Goal: Check status: Check status

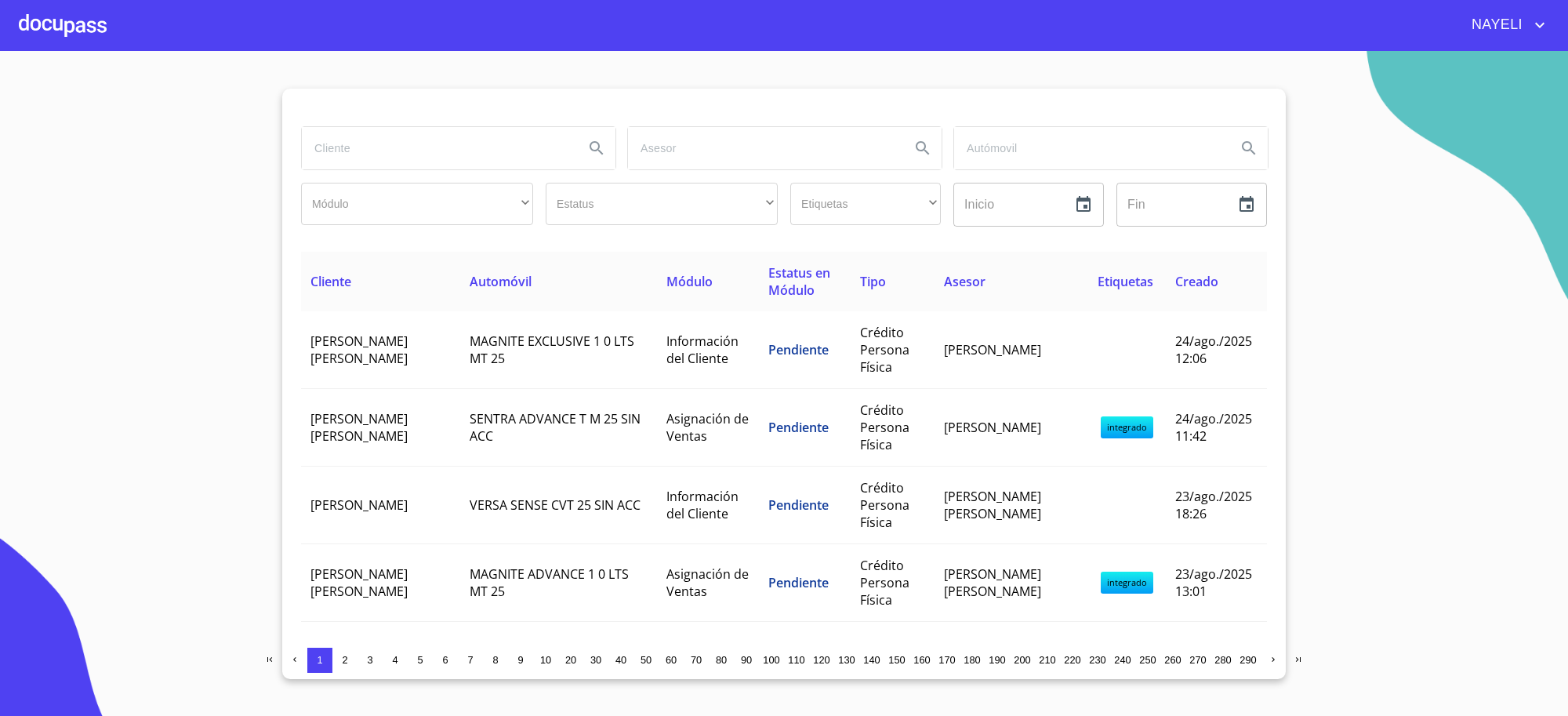
click at [427, 130] on input "search" at bounding box center [436, 148] width 269 height 42
type input "julio cesar jasso"
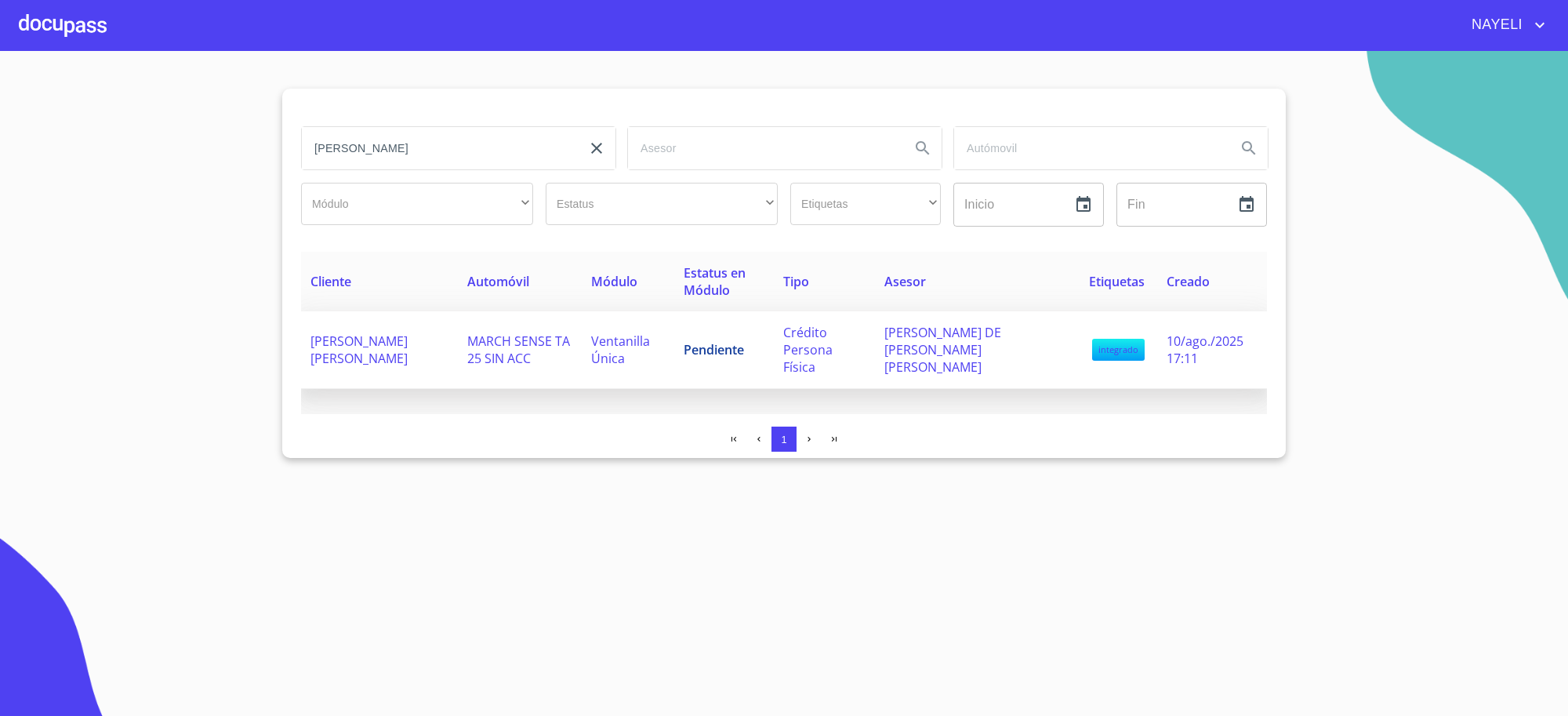
click at [754, 357] on td "Pendiente" at bounding box center [724, 350] width 99 height 77
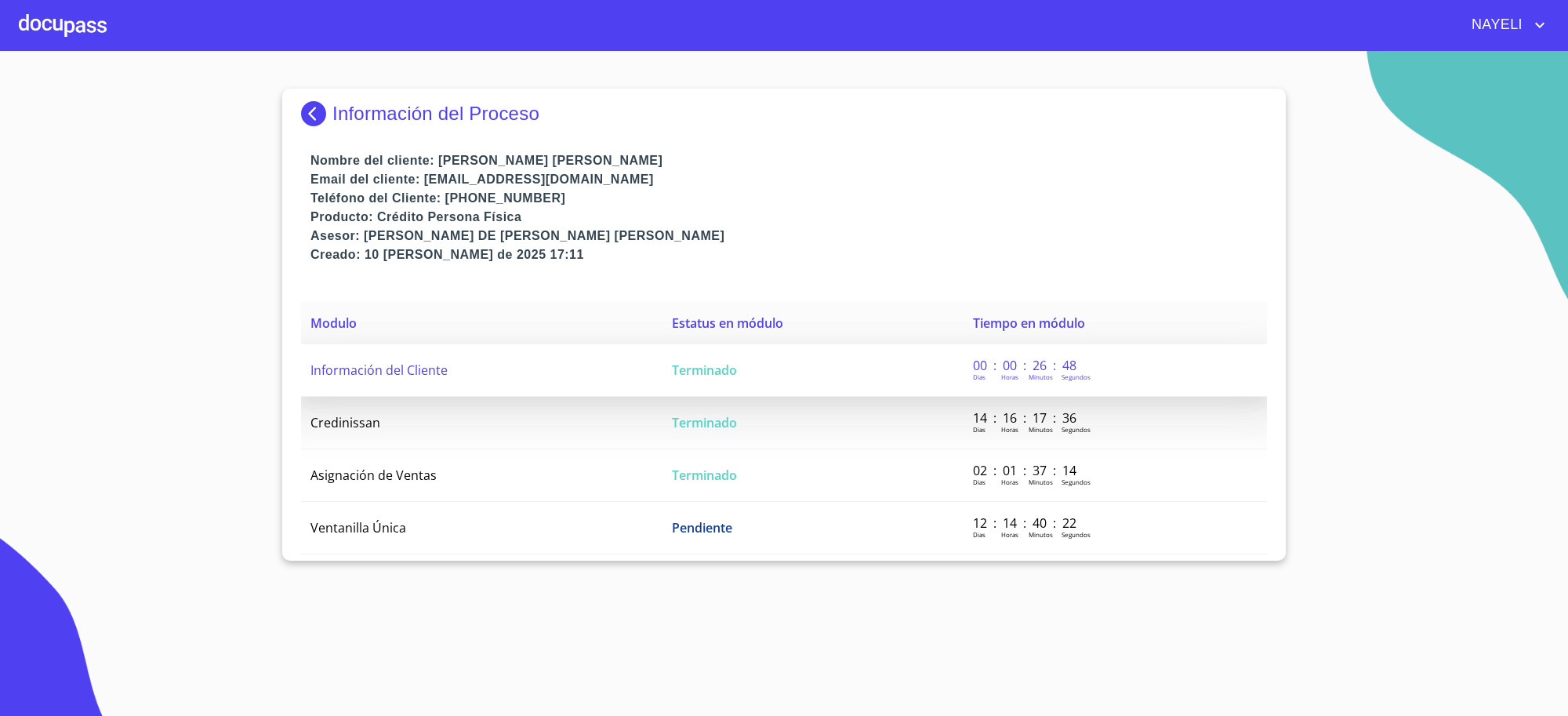
click at [817, 360] on td "Terminado" at bounding box center [813, 370] width 301 height 52
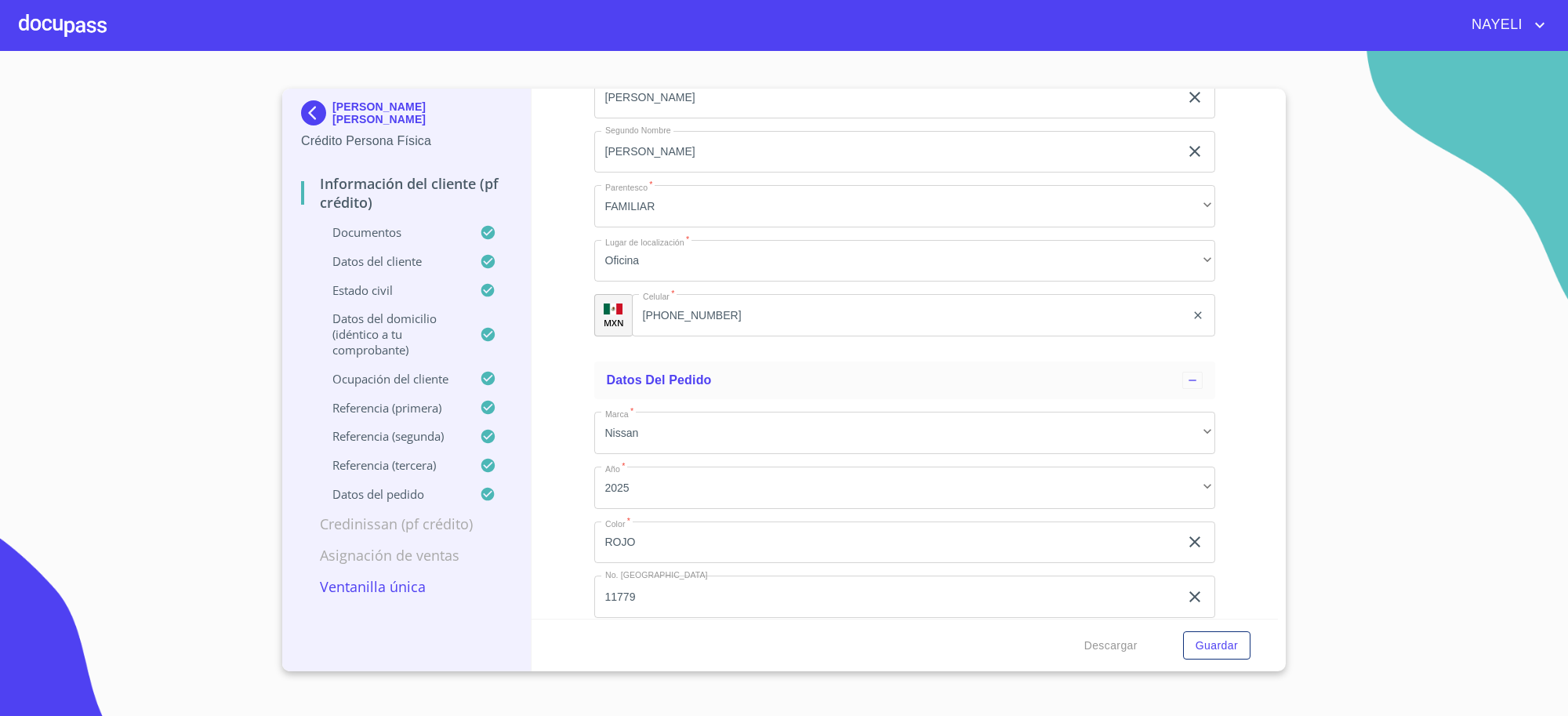
scroll to position [9173, 0]
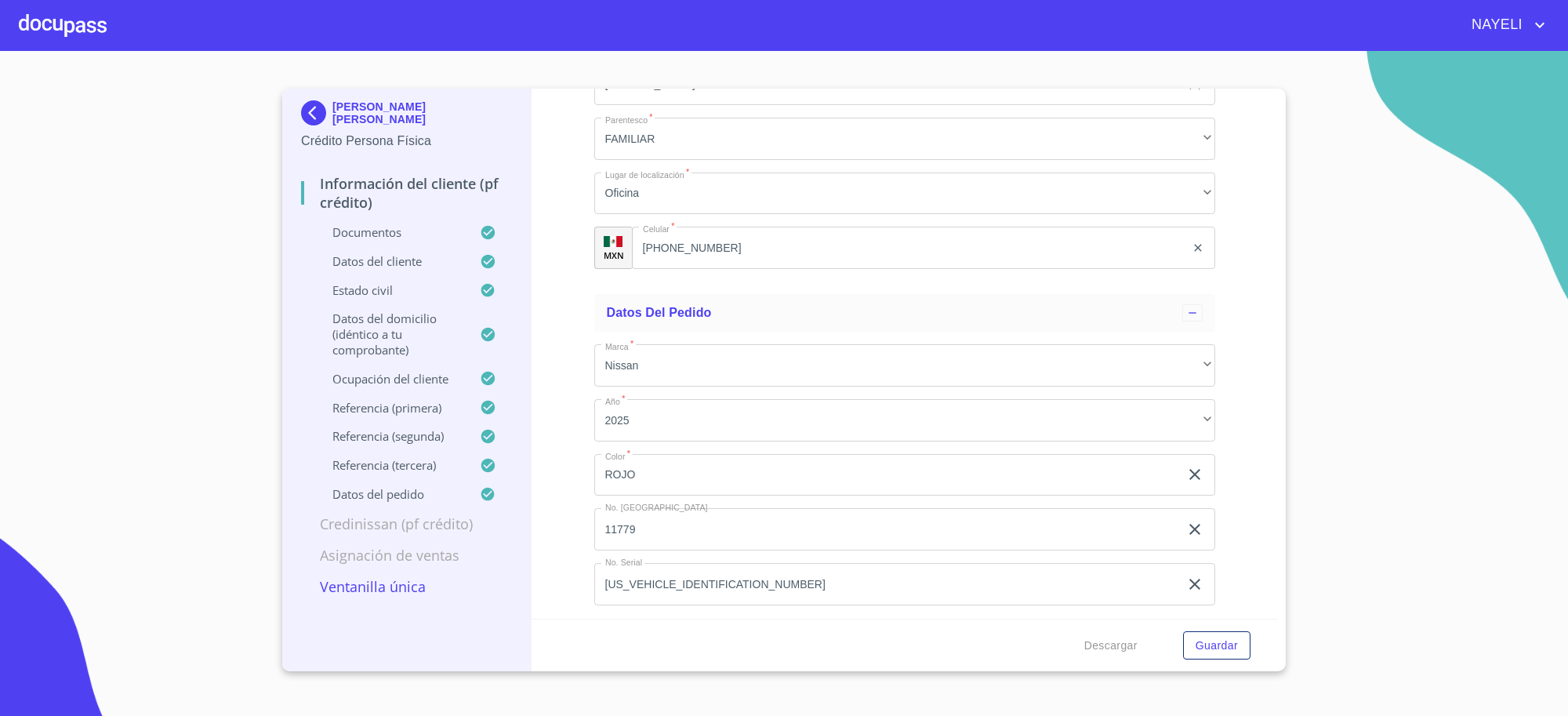
click at [322, 116] on img at bounding box center [317, 112] width 31 height 25
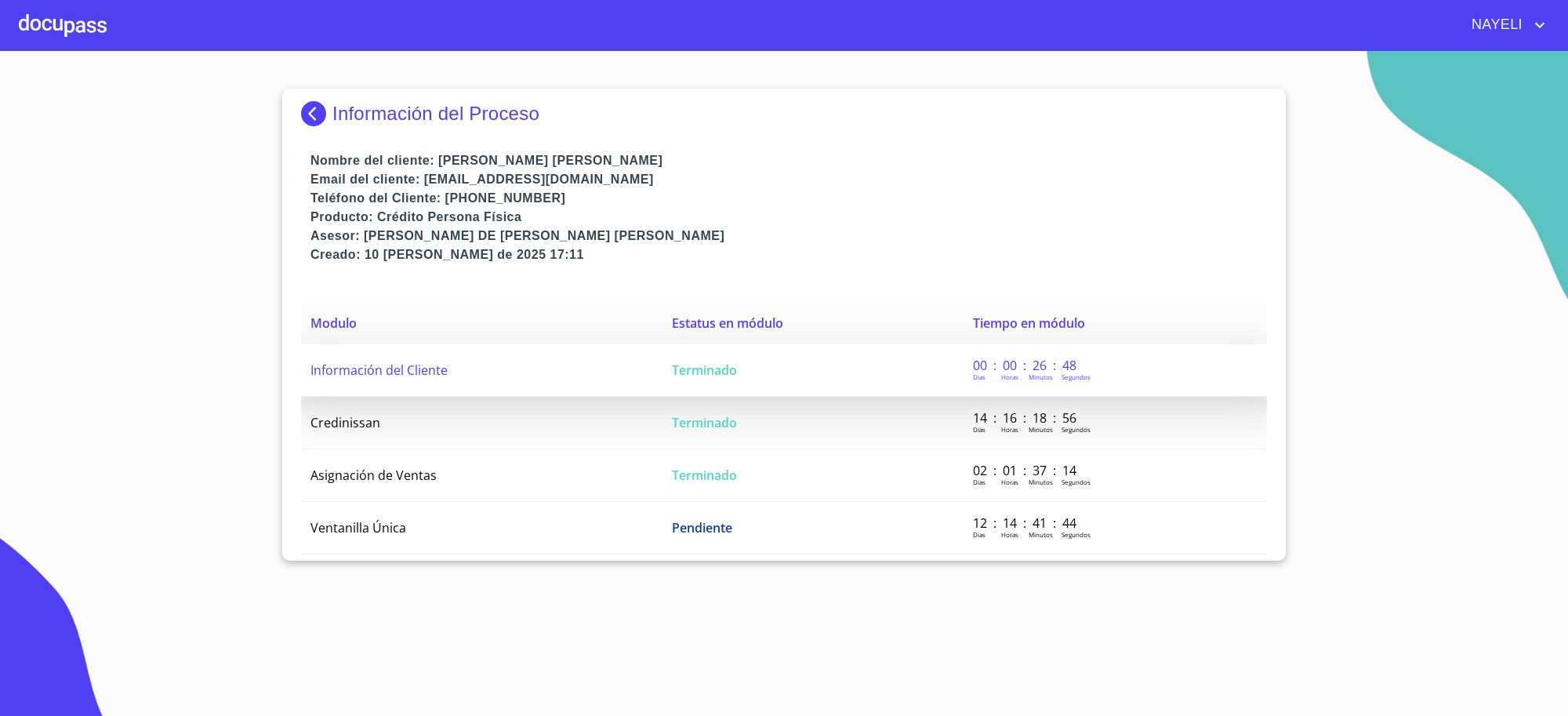
click at [663, 375] on td "Terminado" at bounding box center [813, 370] width 301 height 52
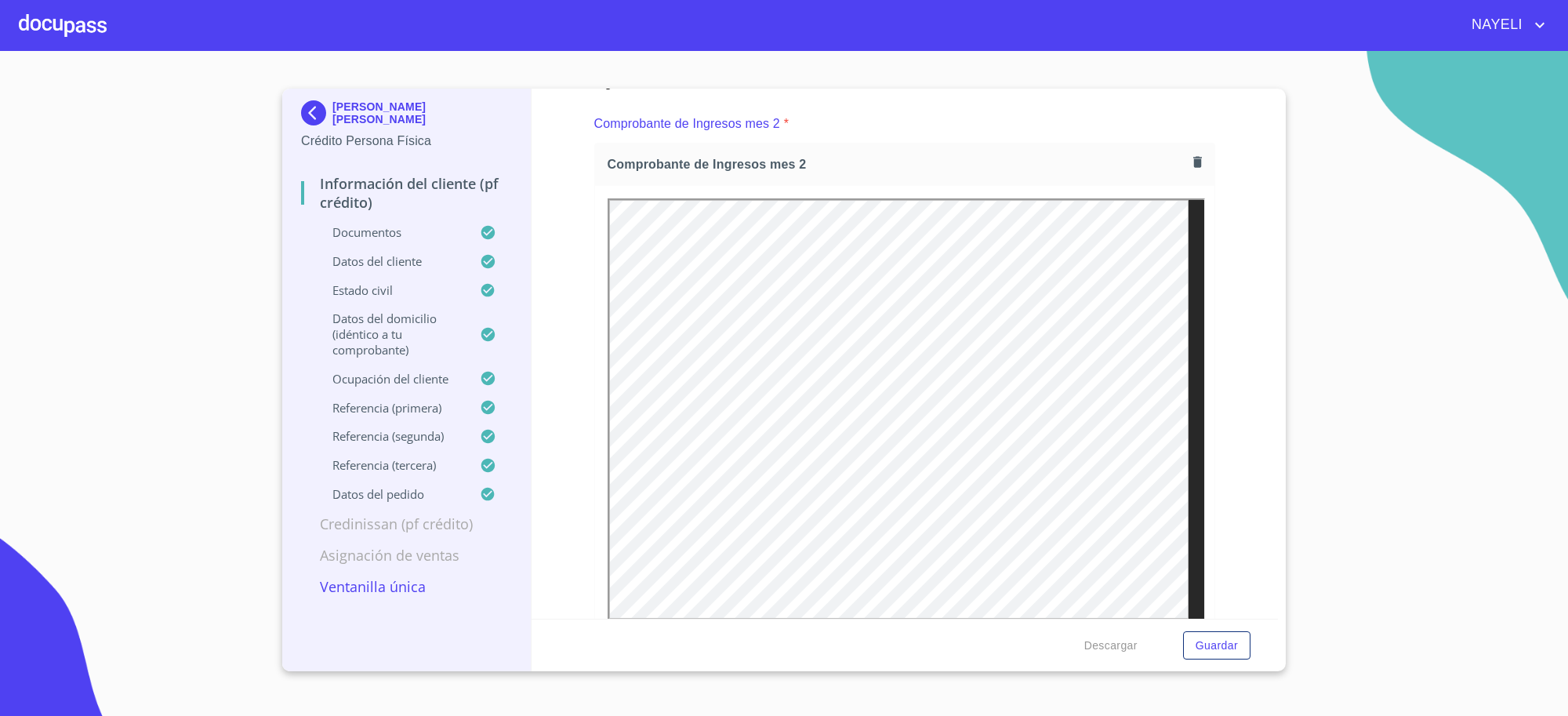
scroll to position [2614, 0]
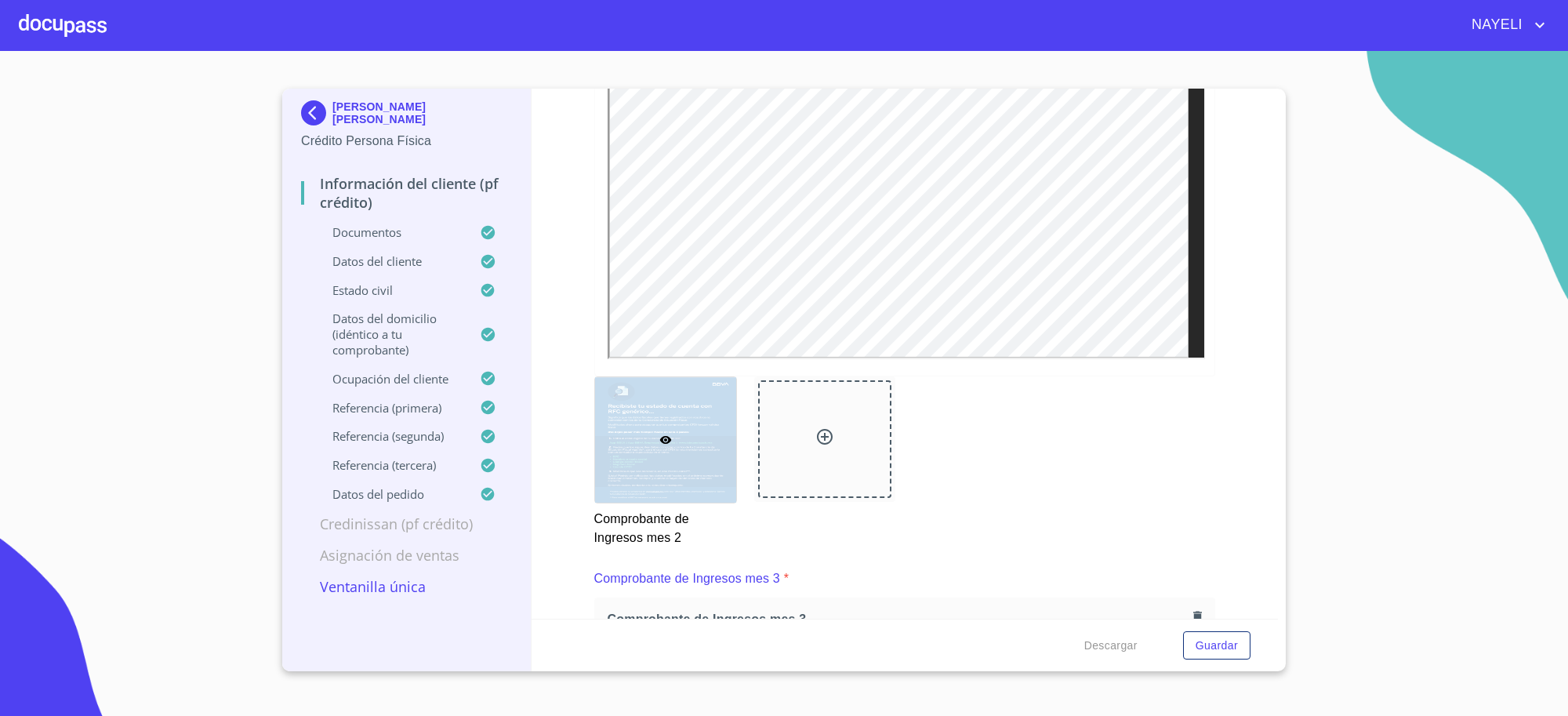
click at [307, 119] on img at bounding box center [317, 112] width 31 height 25
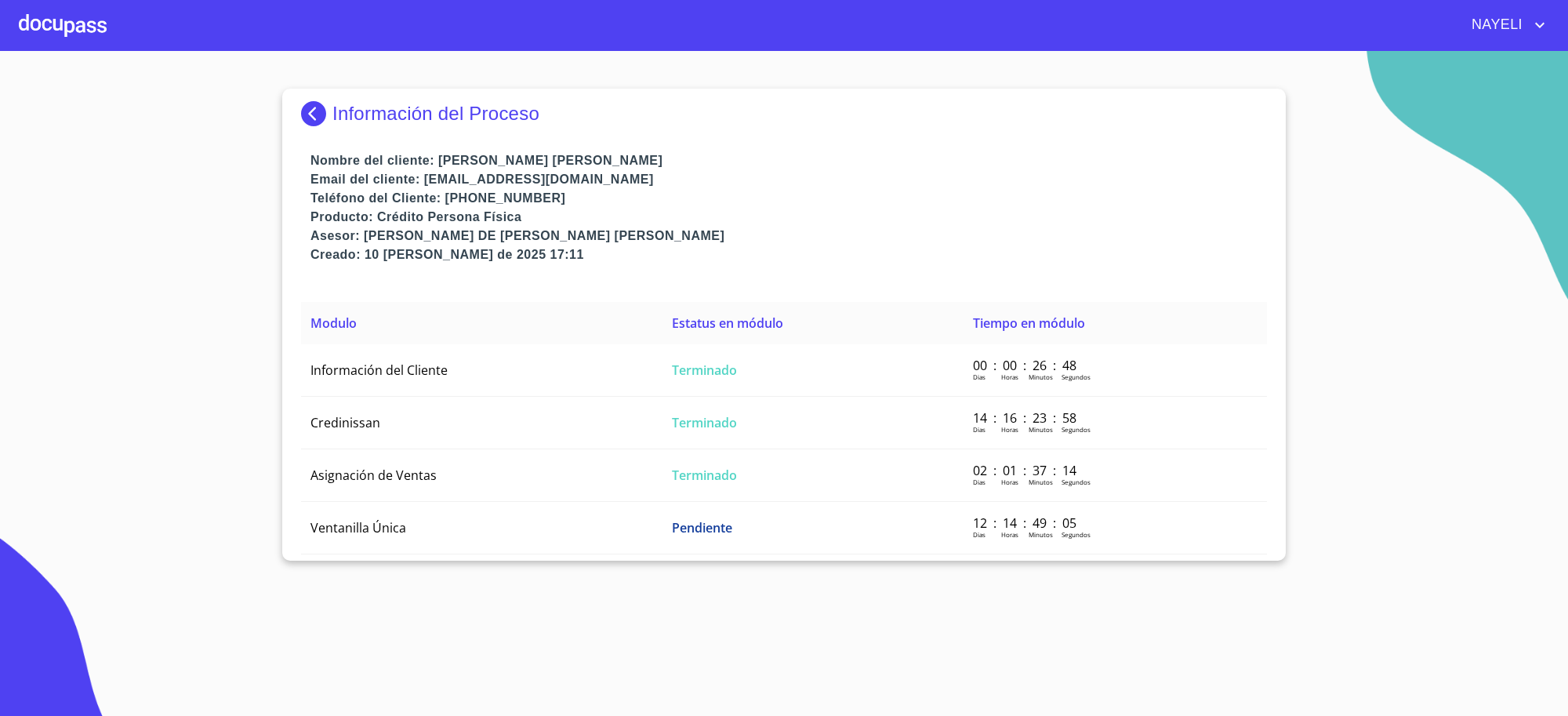
click at [319, 110] on img at bounding box center [317, 113] width 31 height 25
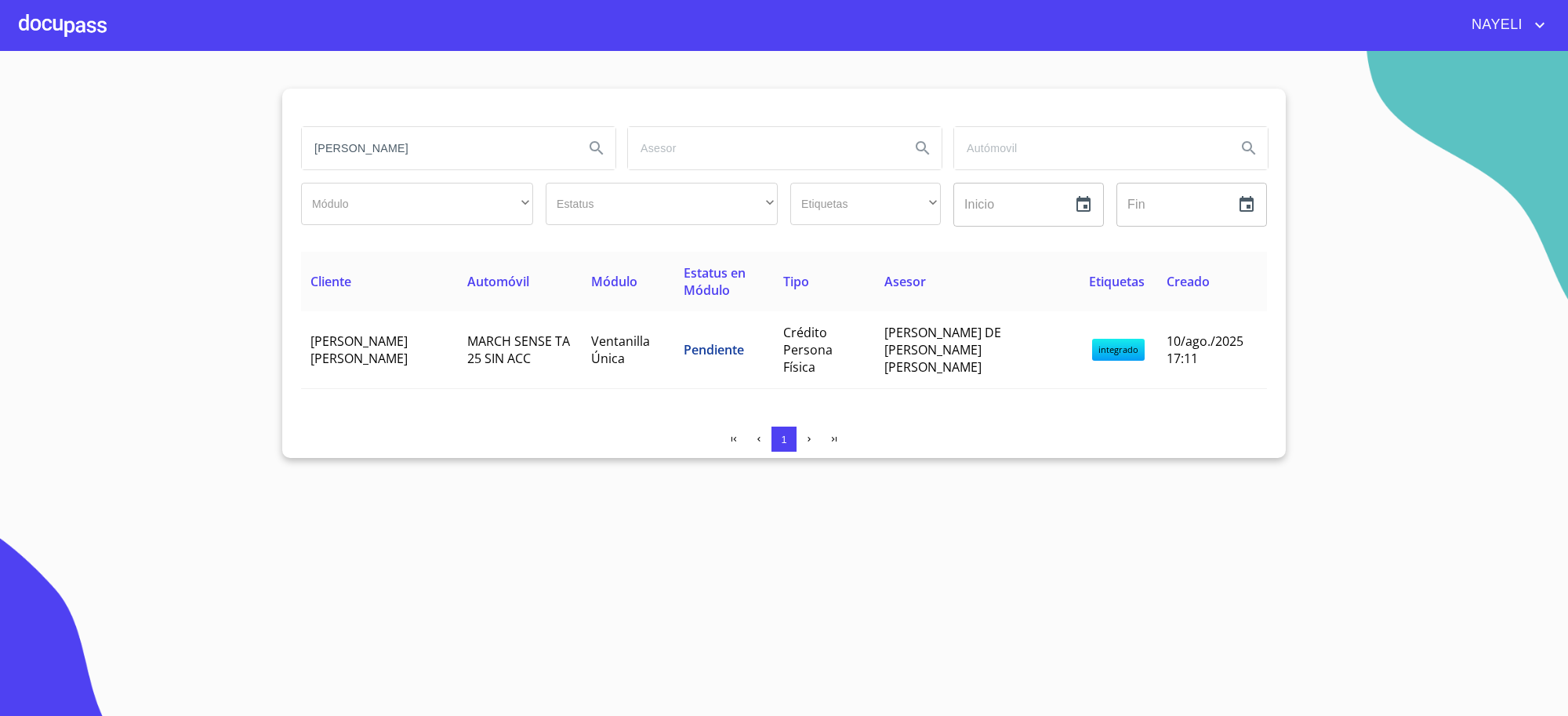
click at [537, 151] on input "julio cesar jasso" at bounding box center [436, 148] width 269 height 42
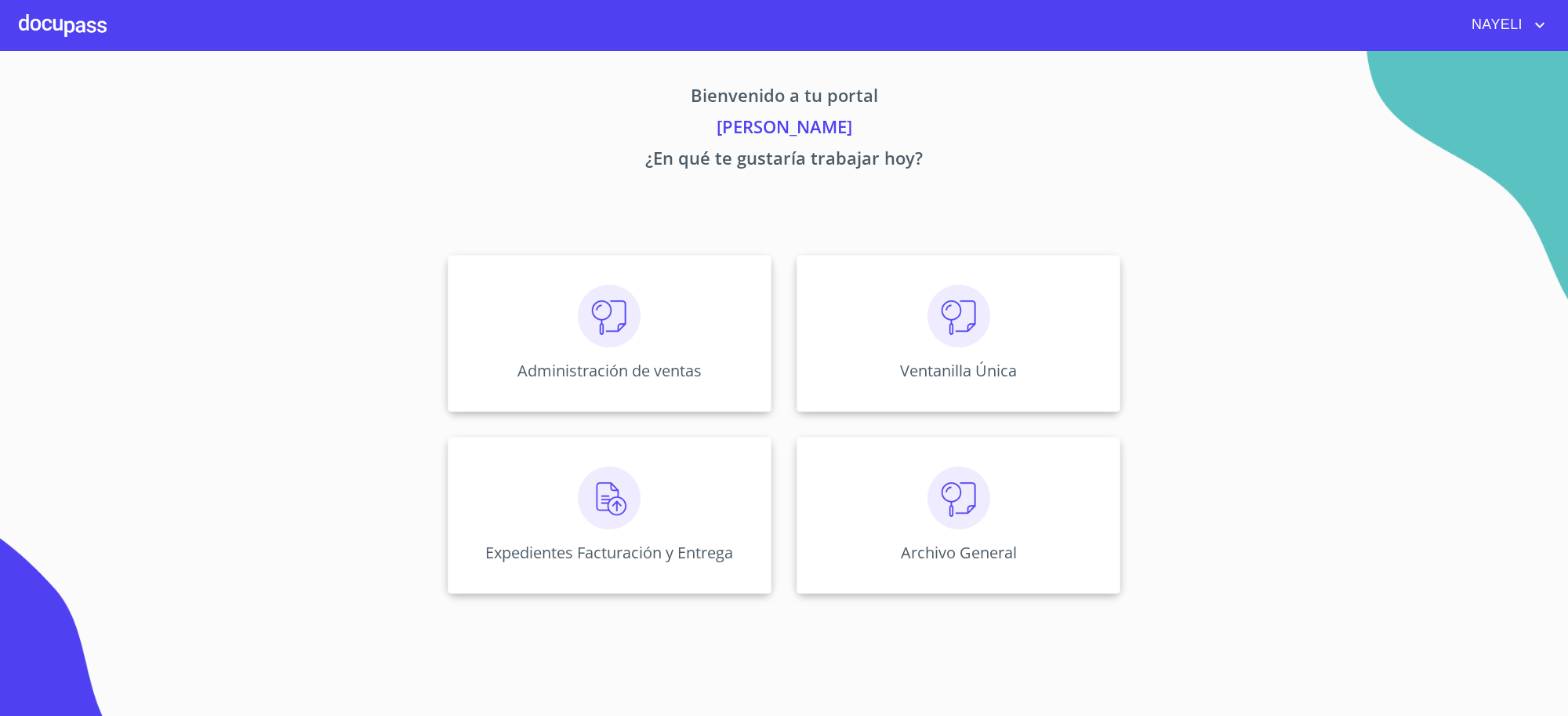
drag, startPoint x: 766, startPoint y: 715, endPoint x: 437, endPoint y: 225, distance: 590.2
click at [437, 225] on div "Bienvenido a tu portal [PERSON_NAME] ¿En qué te gustaría trabajar [DATE]? Admin…" at bounding box center [784, 326] width 1004 height 552
click at [691, 350] on div "Administración de ventas" at bounding box center [609, 333] width 324 height 157
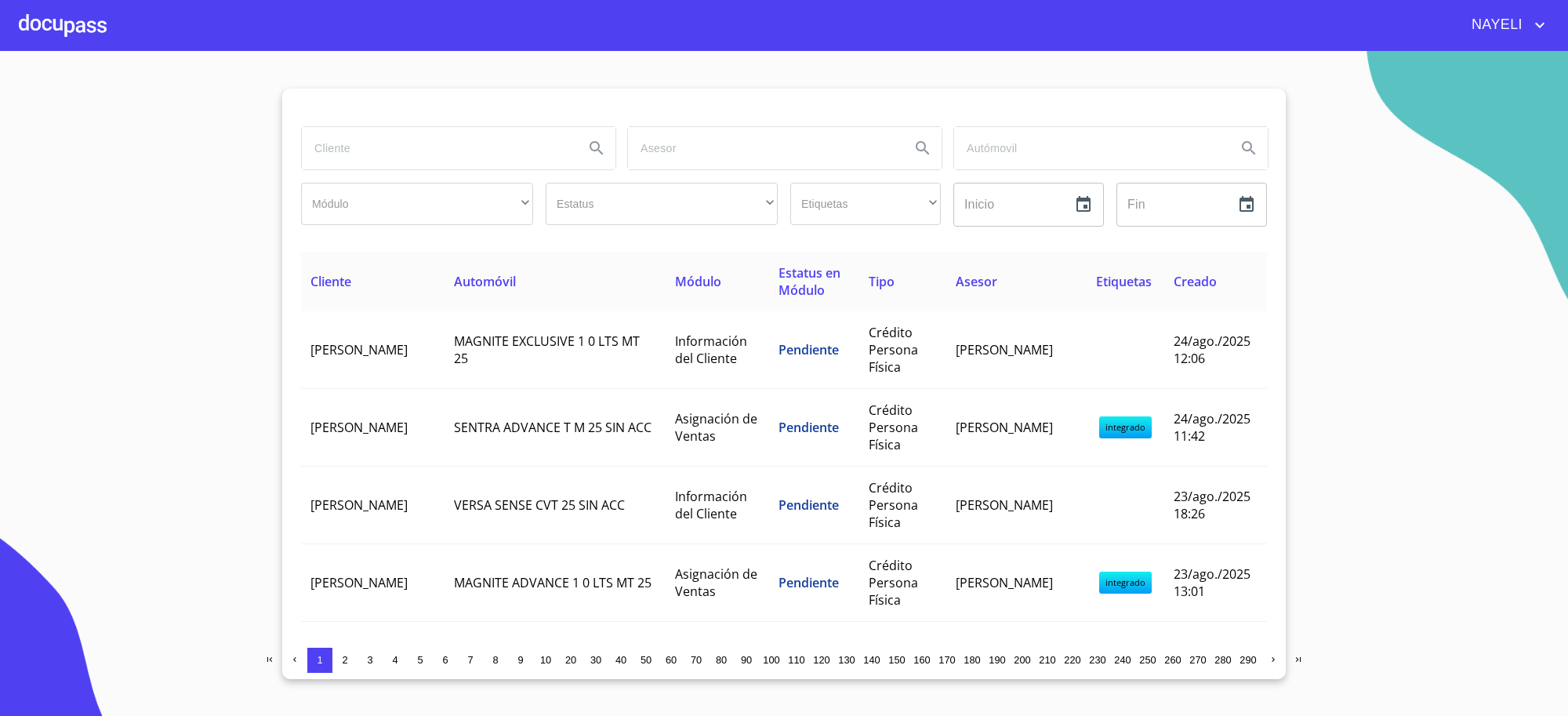
drag, startPoint x: 406, startPoint y: 127, endPoint x: 406, endPoint y: 153, distance: 26.0
click at [406, 153] on input "search" at bounding box center [436, 148] width 269 height 42
type input "AB&C"
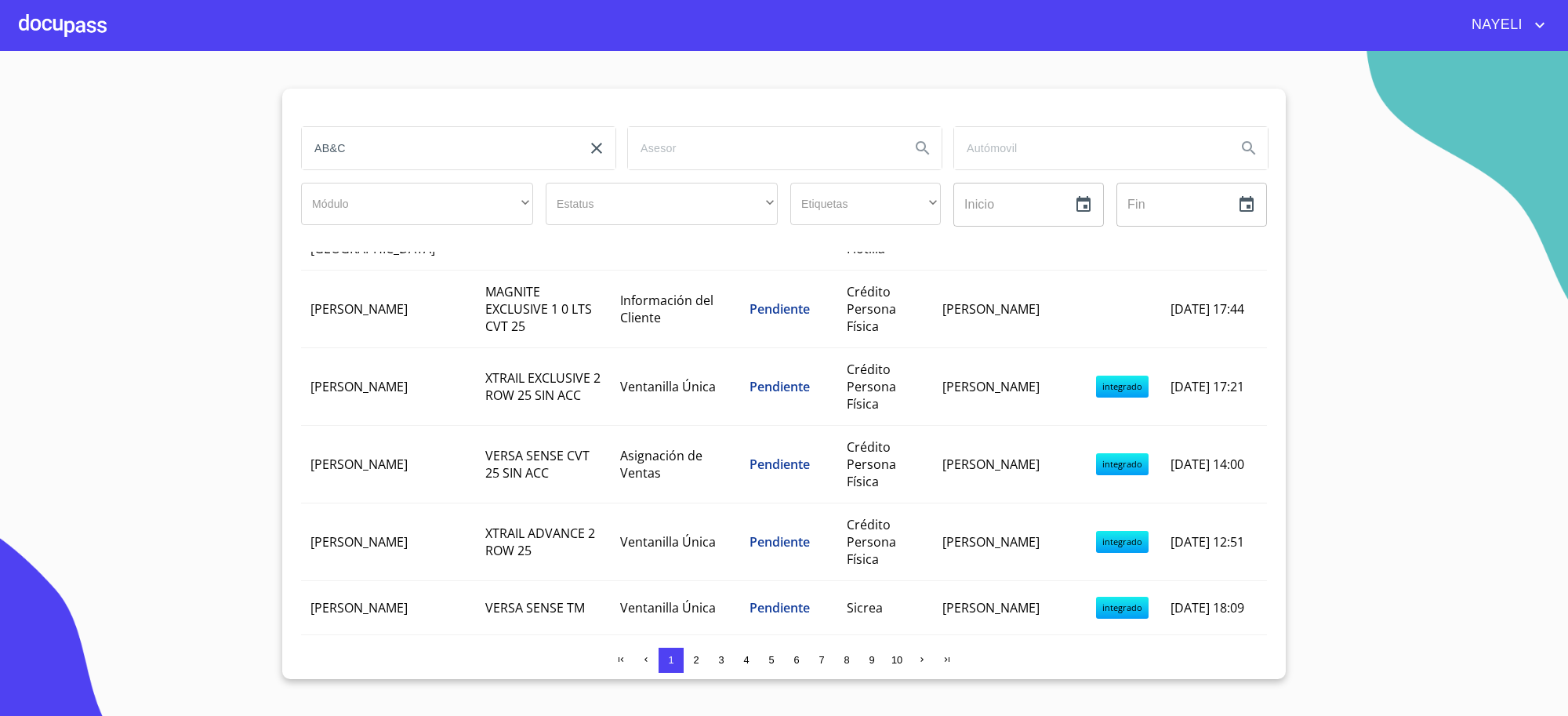
scroll to position [784, 0]
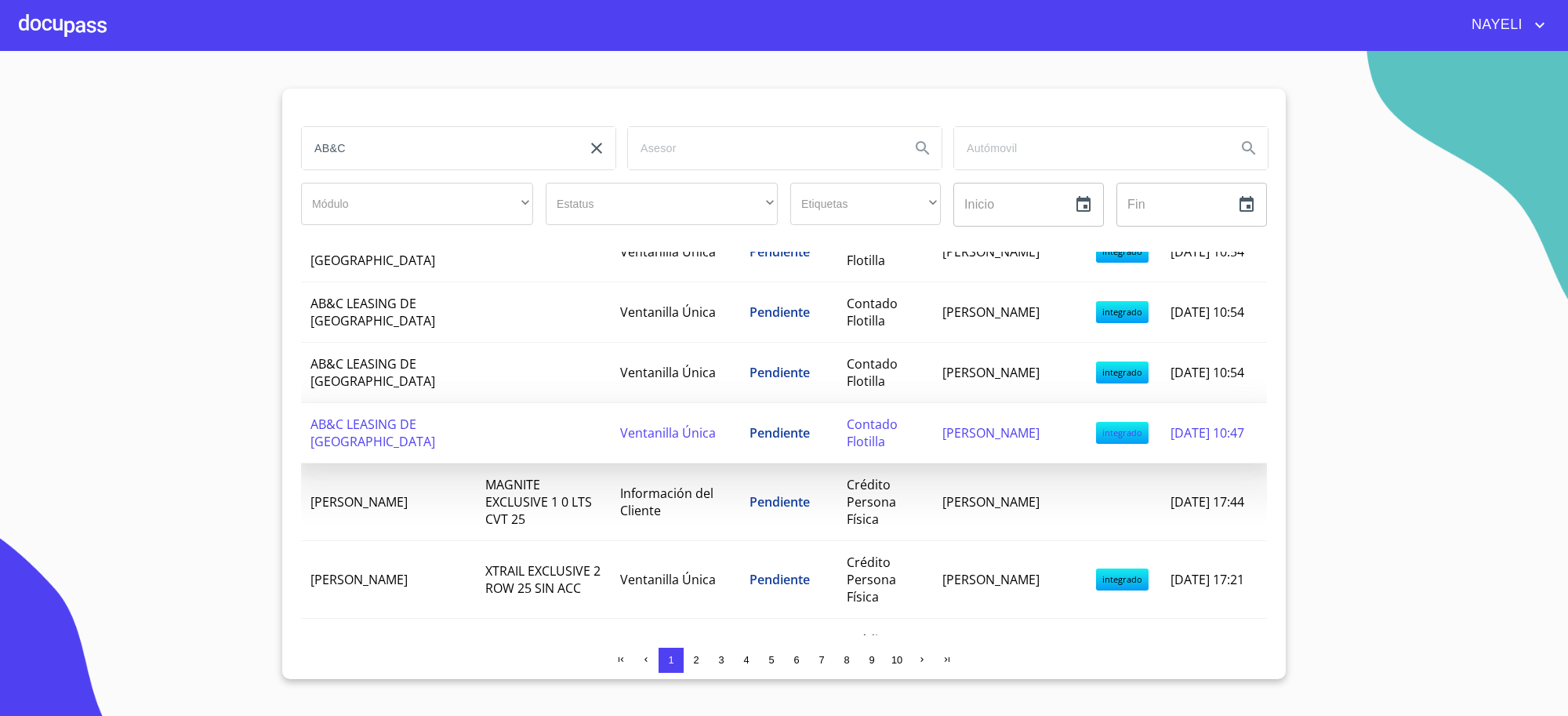
click at [538, 462] on td at bounding box center [543, 434] width 135 height 61
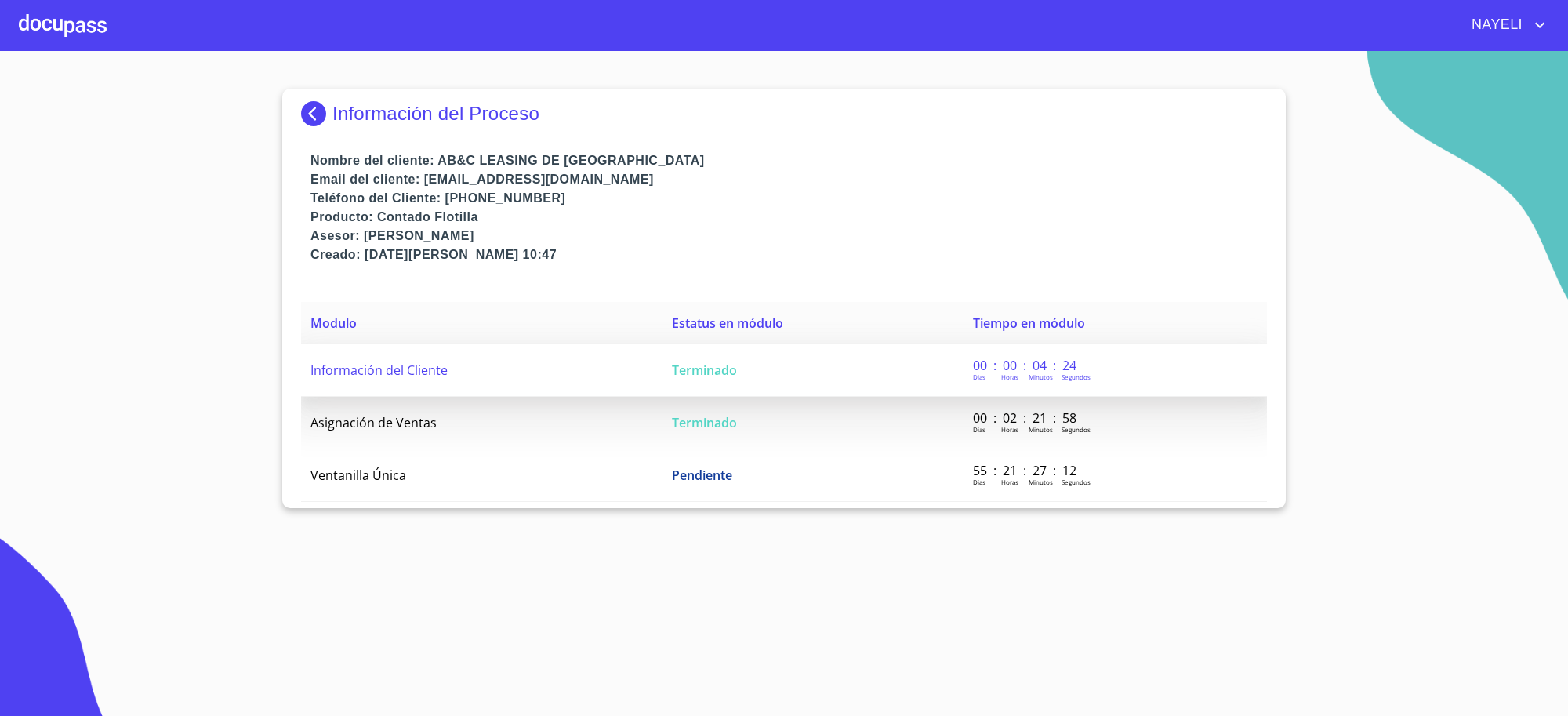
click at [699, 378] on span "Terminado" at bounding box center [704, 369] width 65 height 17
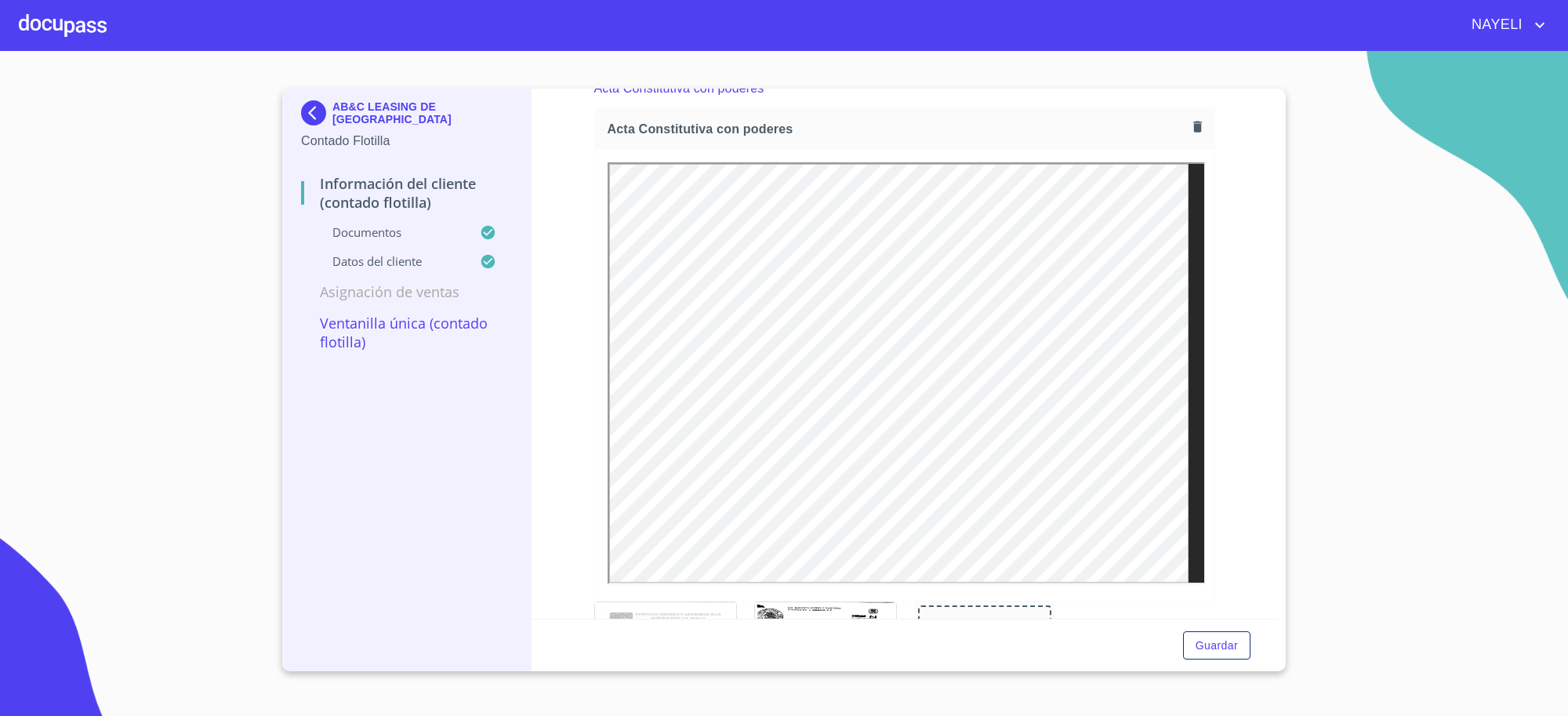
scroll to position [2614, 0]
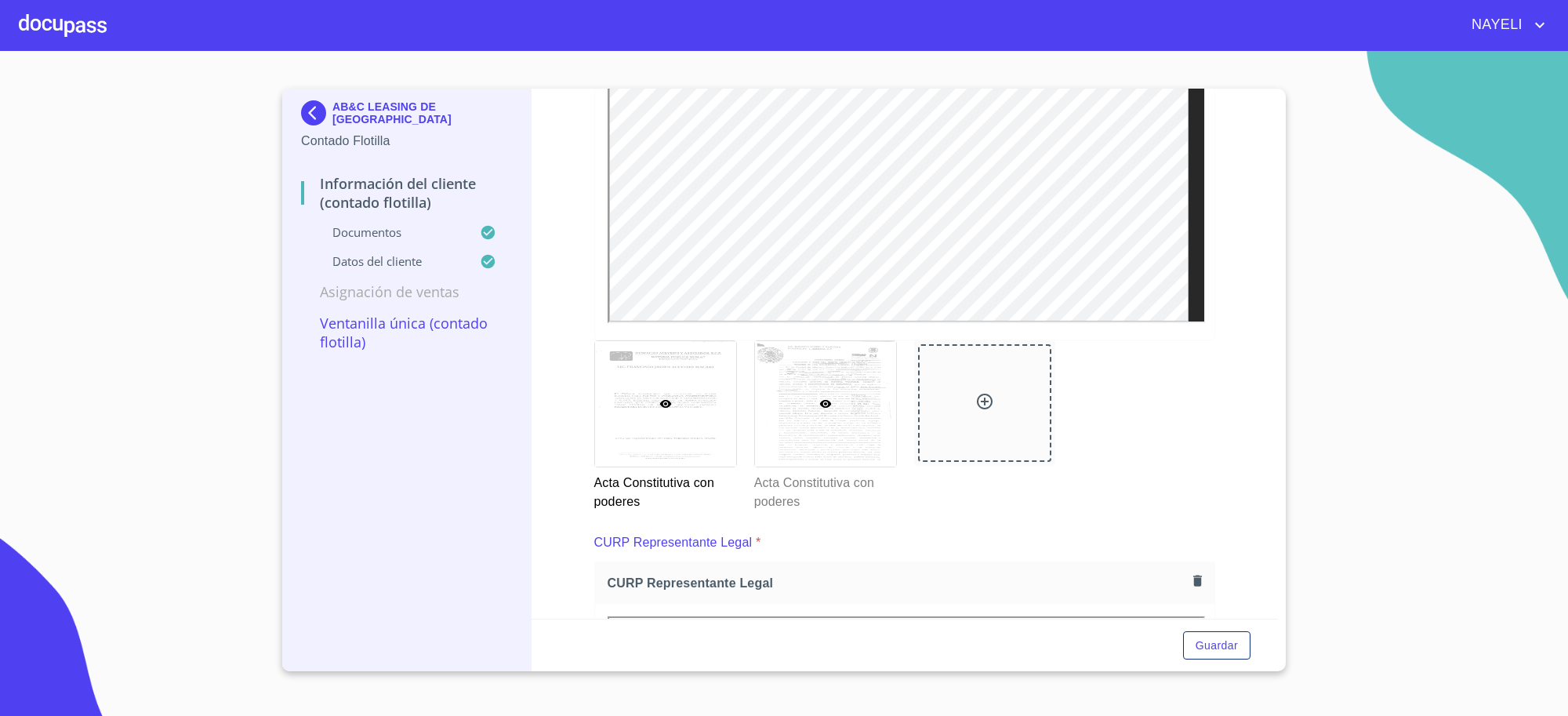
click at [831, 448] on div at bounding box center [826, 403] width 142 height 126
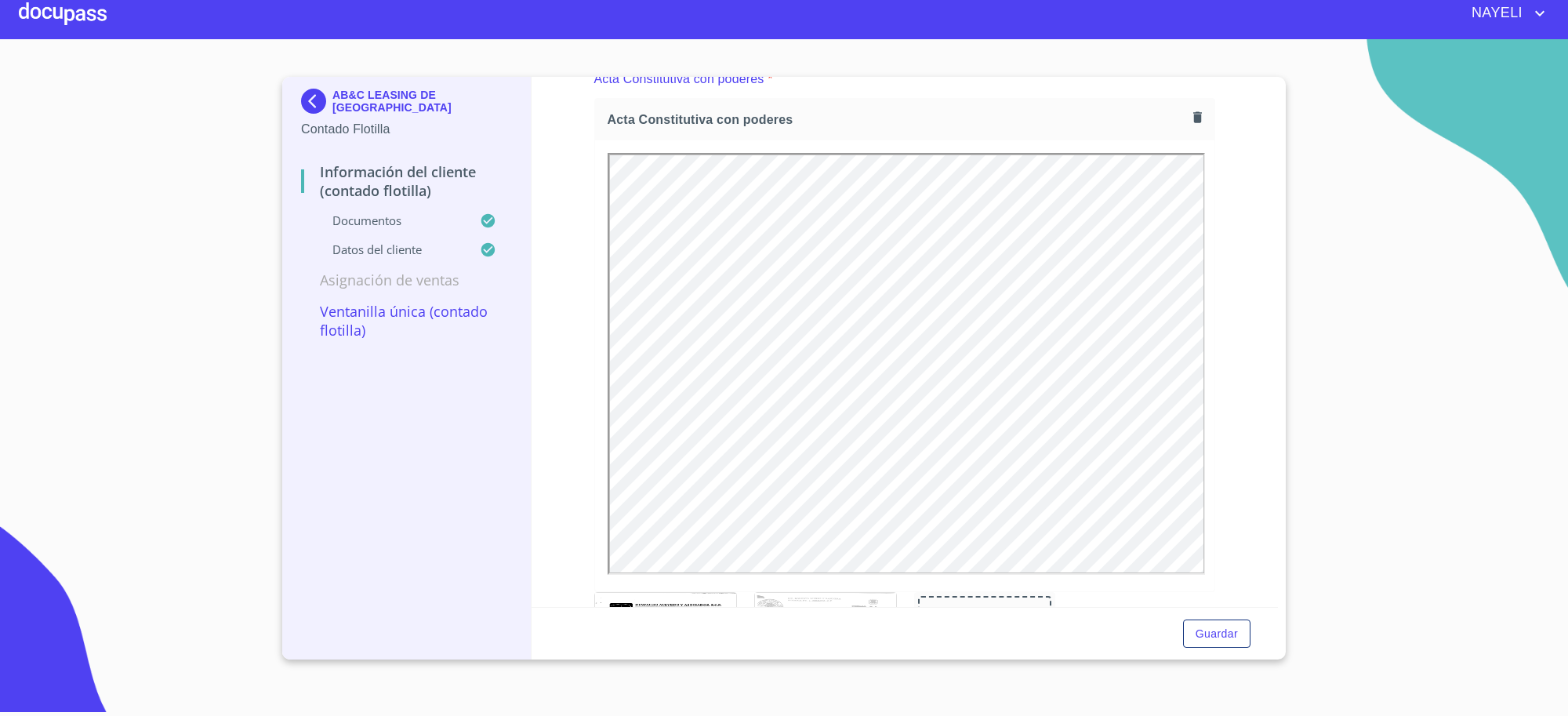
scroll to position [0, 0]
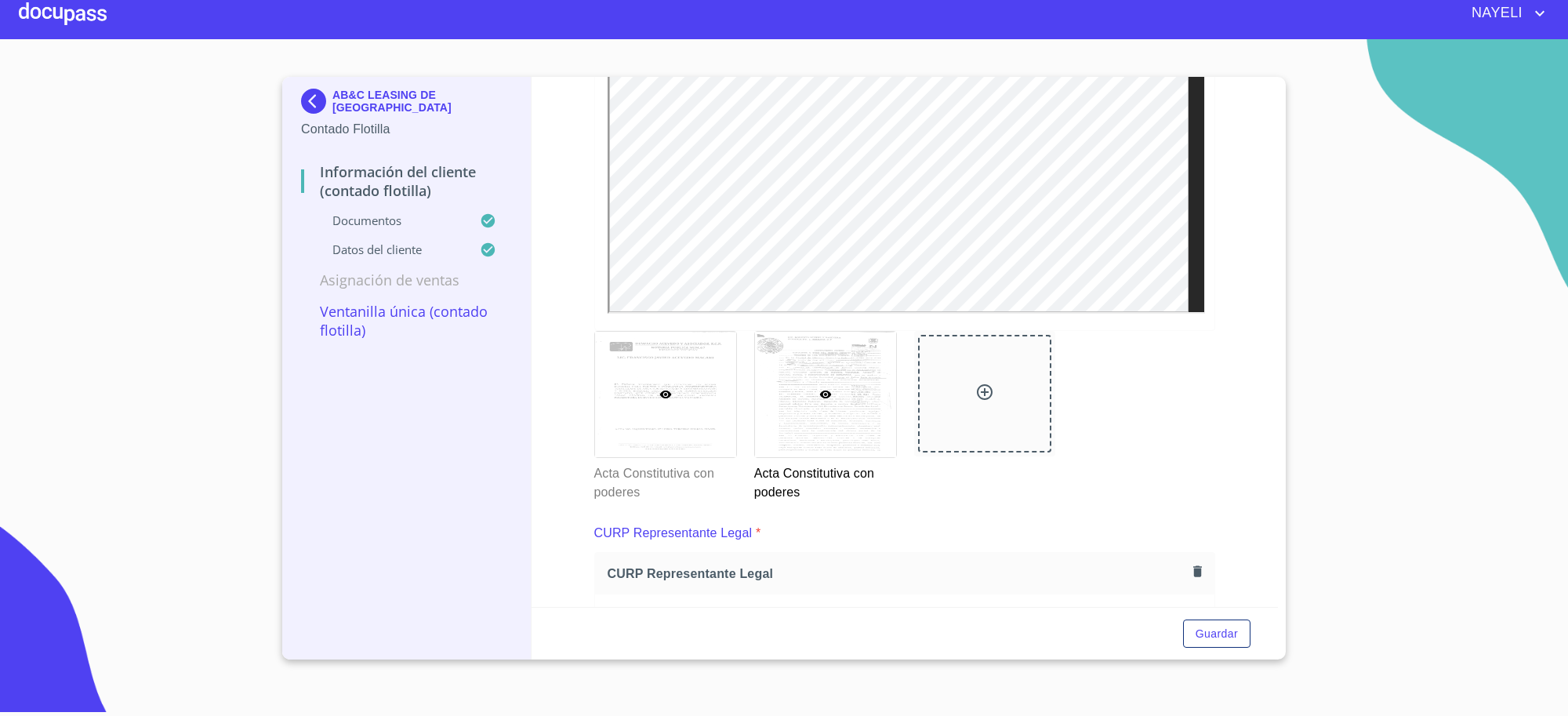
click at [663, 402] on div at bounding box center [666, 394] width 142 height 126
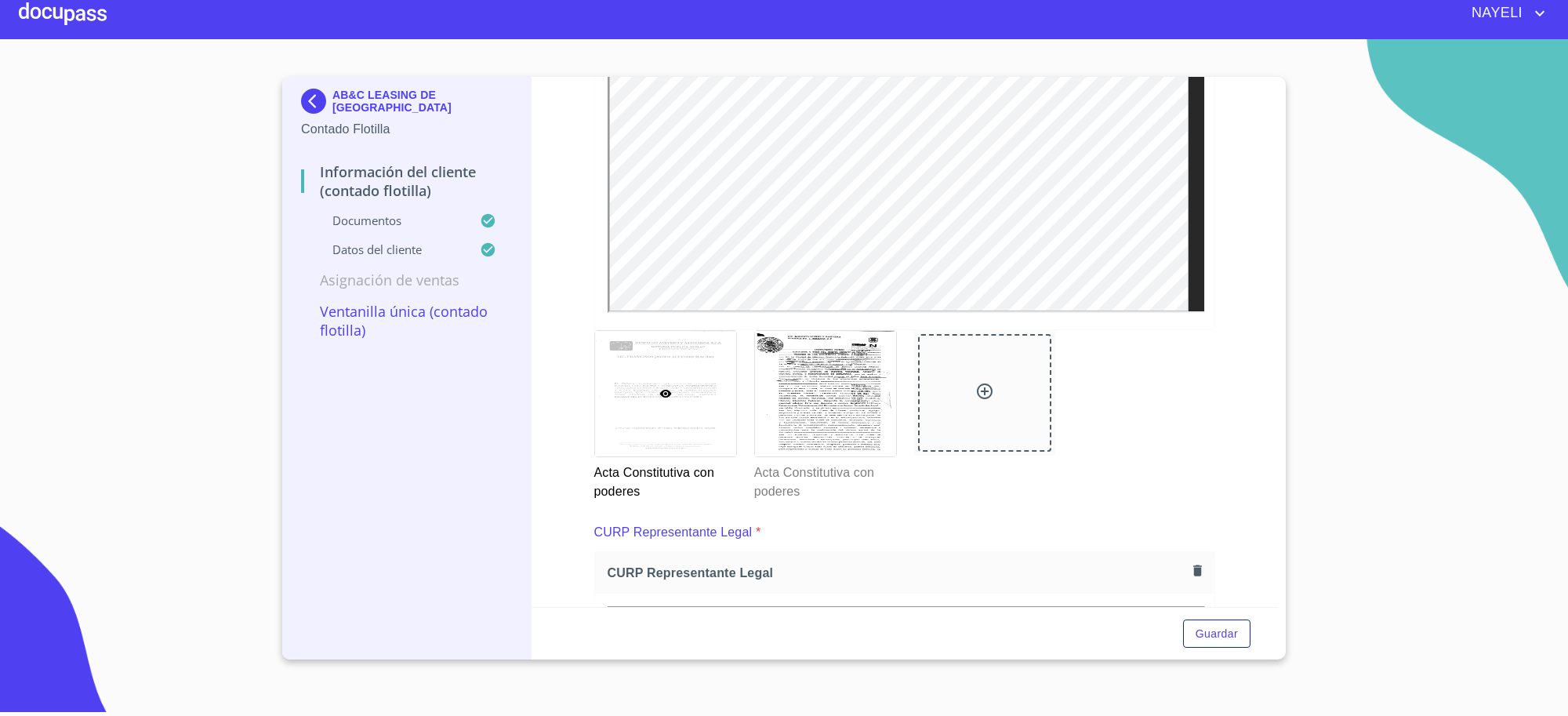
scroll to position [2350, 0]
click at [768, 388] on div at bounding box center [826, 393] width 142 height 126
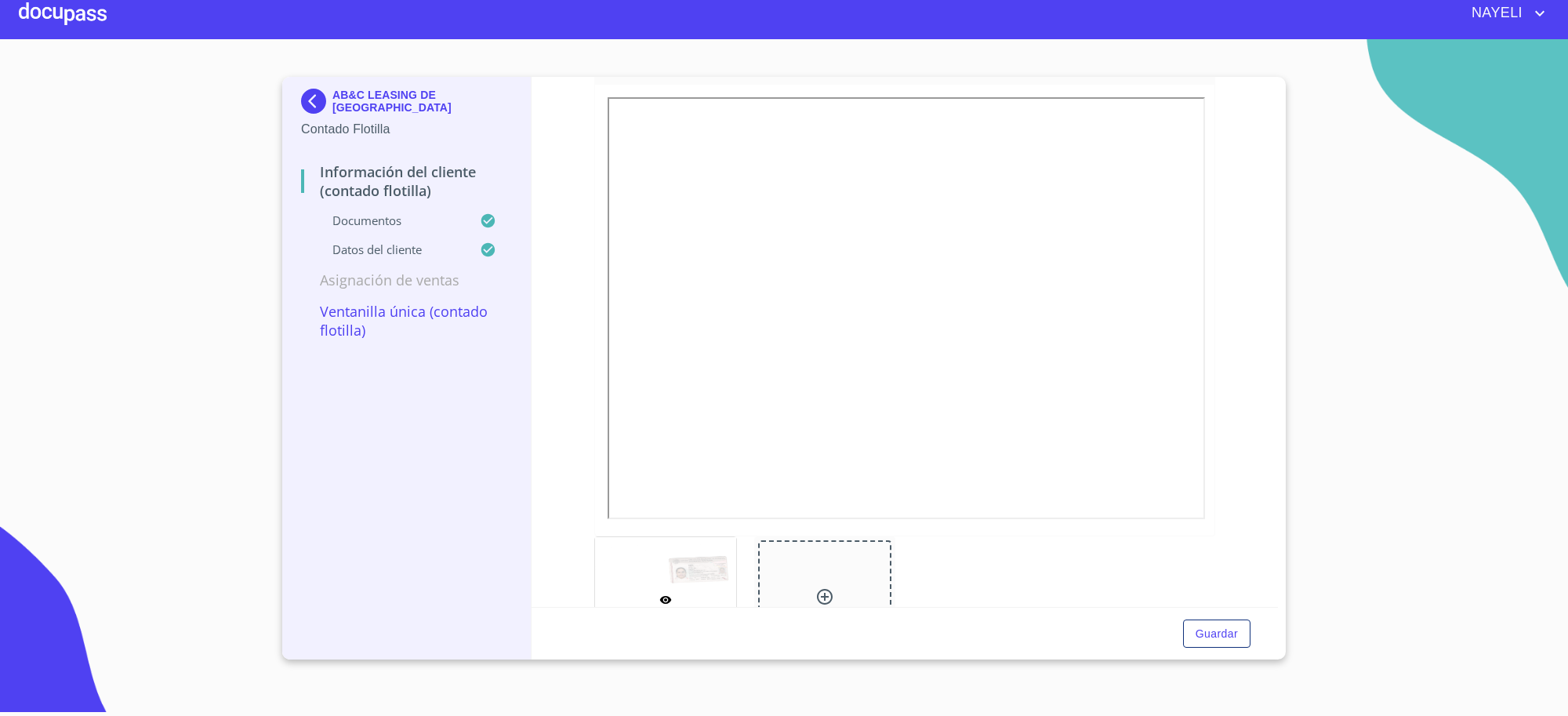
scroll to position [0, 0]
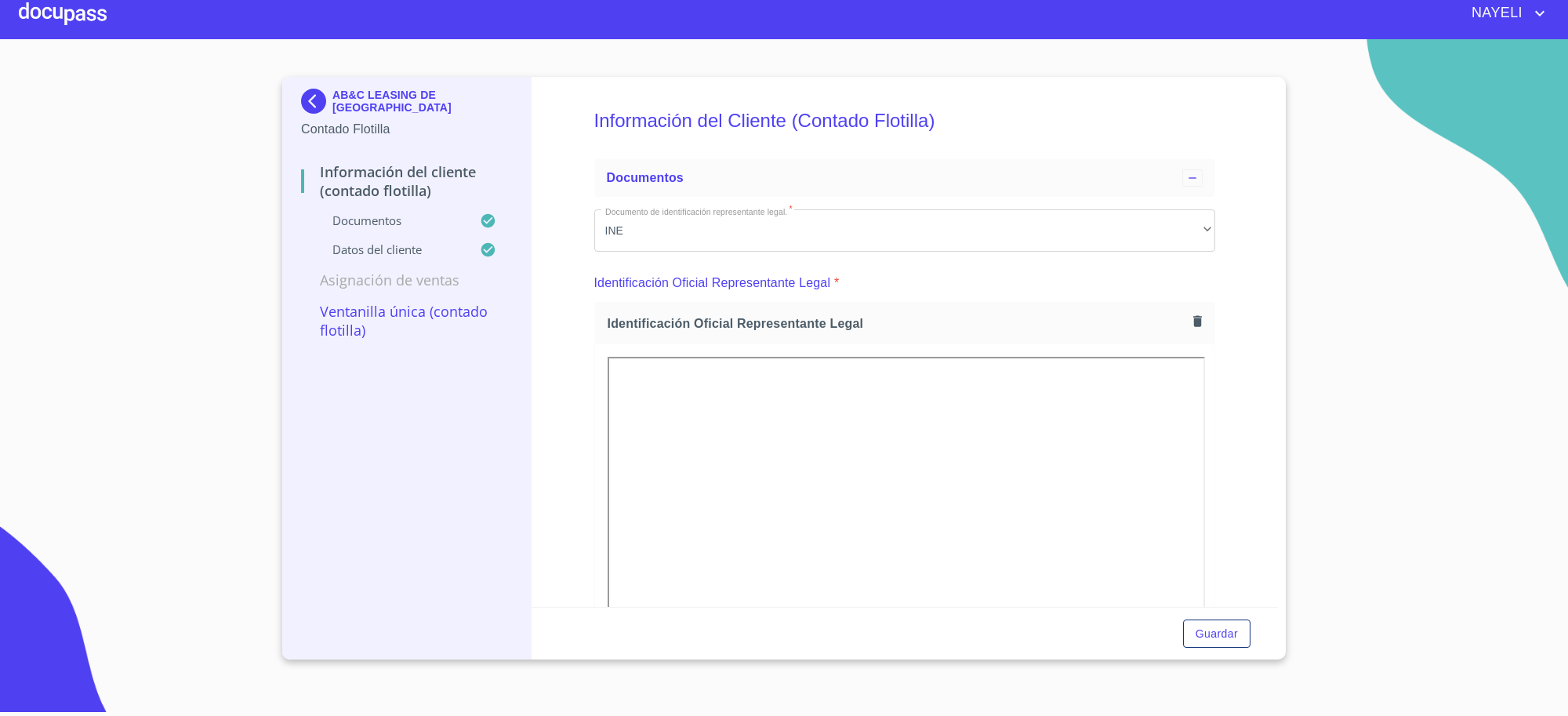
click at [307, 100] on img at bounding box center [317, 100] width 31 height 25
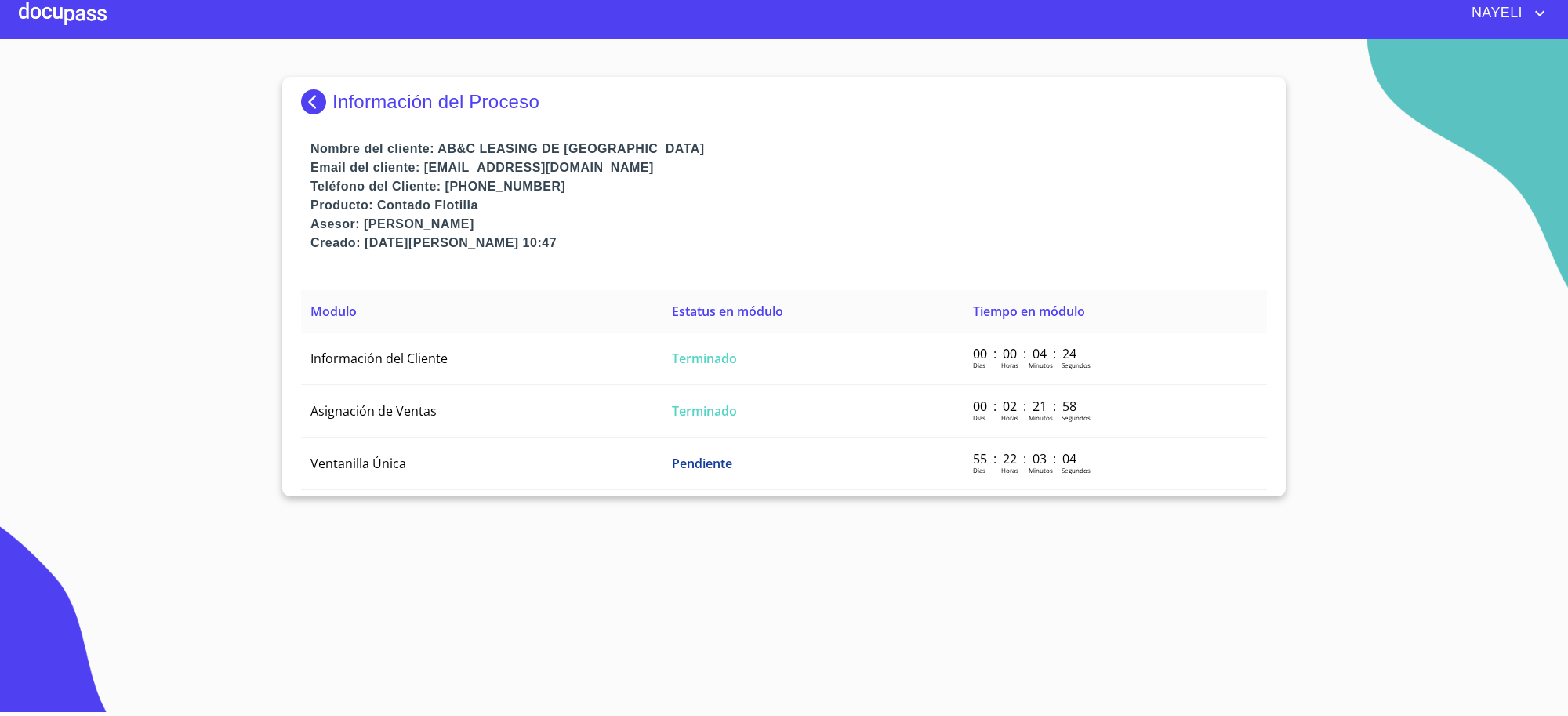
click at [313, 108] on img at bounding box center [317, 101] width 31 height 25
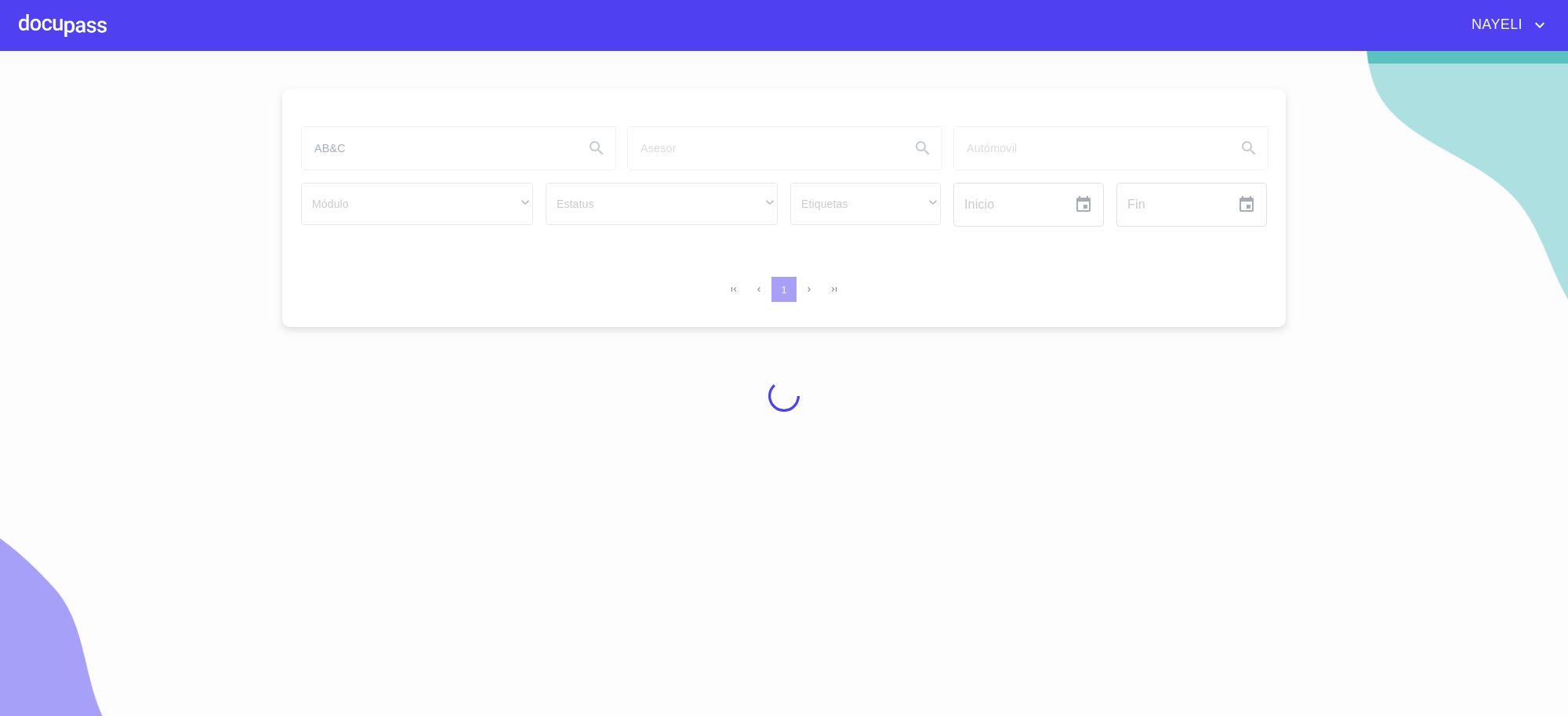
click at [351, 153] on div at bounding box center [784, 395] width 1568 height 665
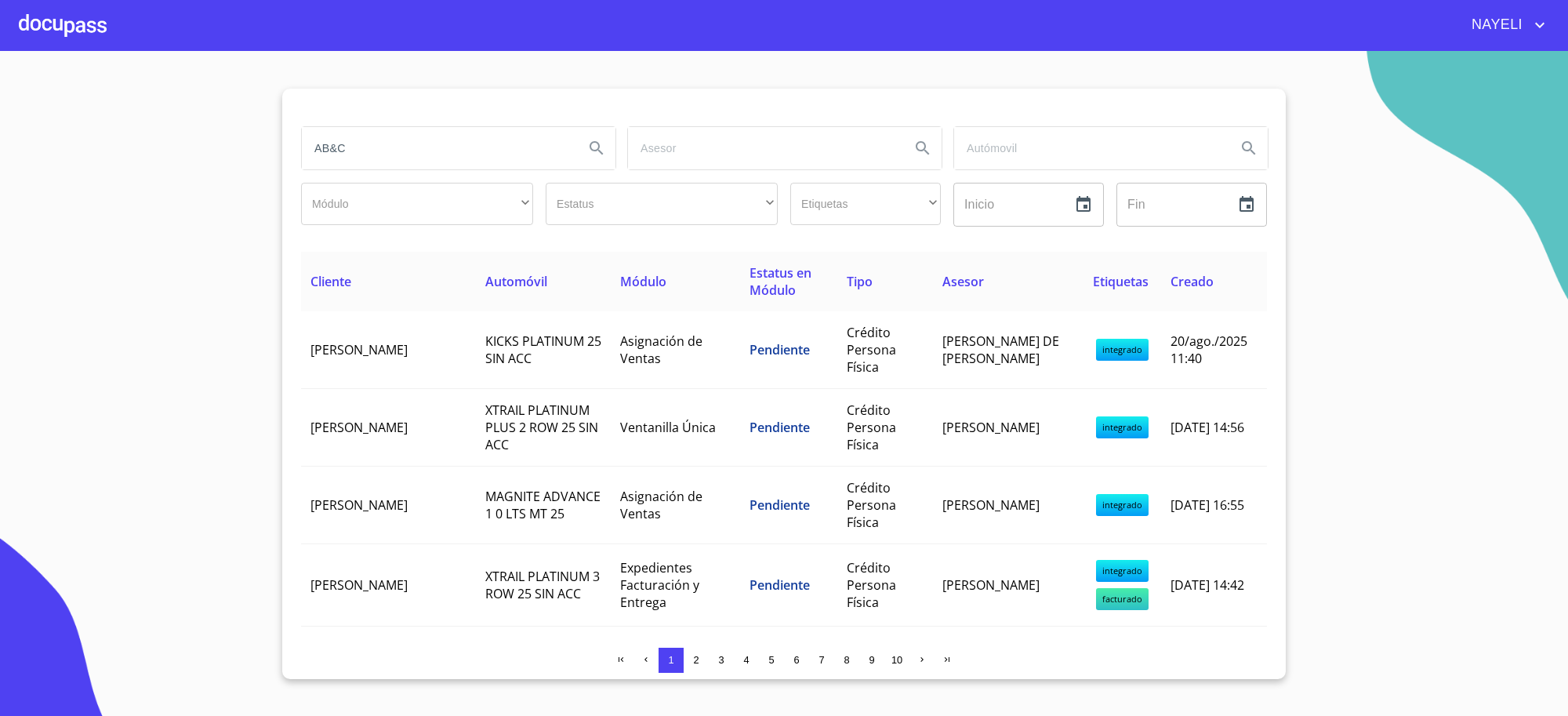
click at [351, 153] on input "AB&C" at bounding box center [436, 148] width 269 height 42
type input "MEXICANA DE LUBRICANTES"
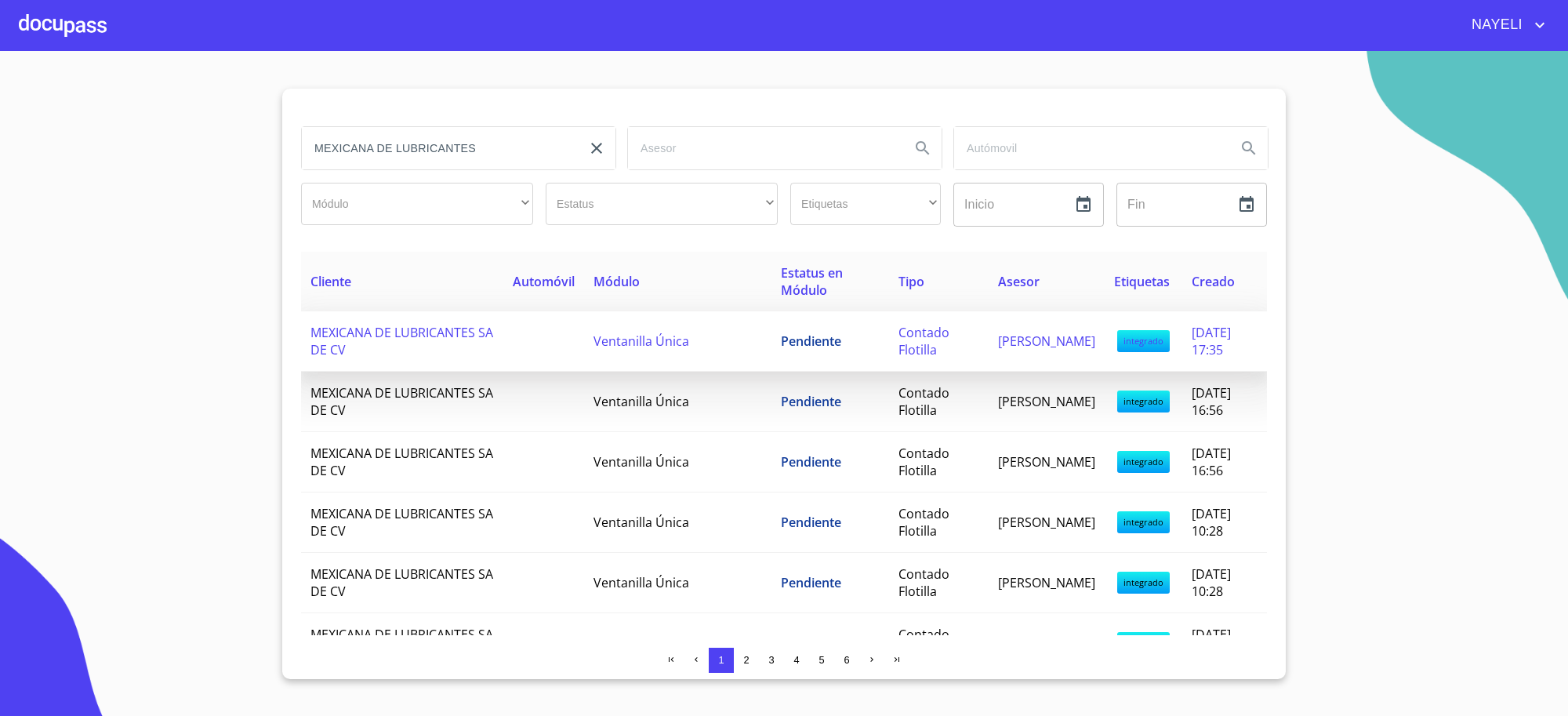
click at [676, 350] on td "Ventanilla Única" at bounding box center [678, 342] width 187 height 61
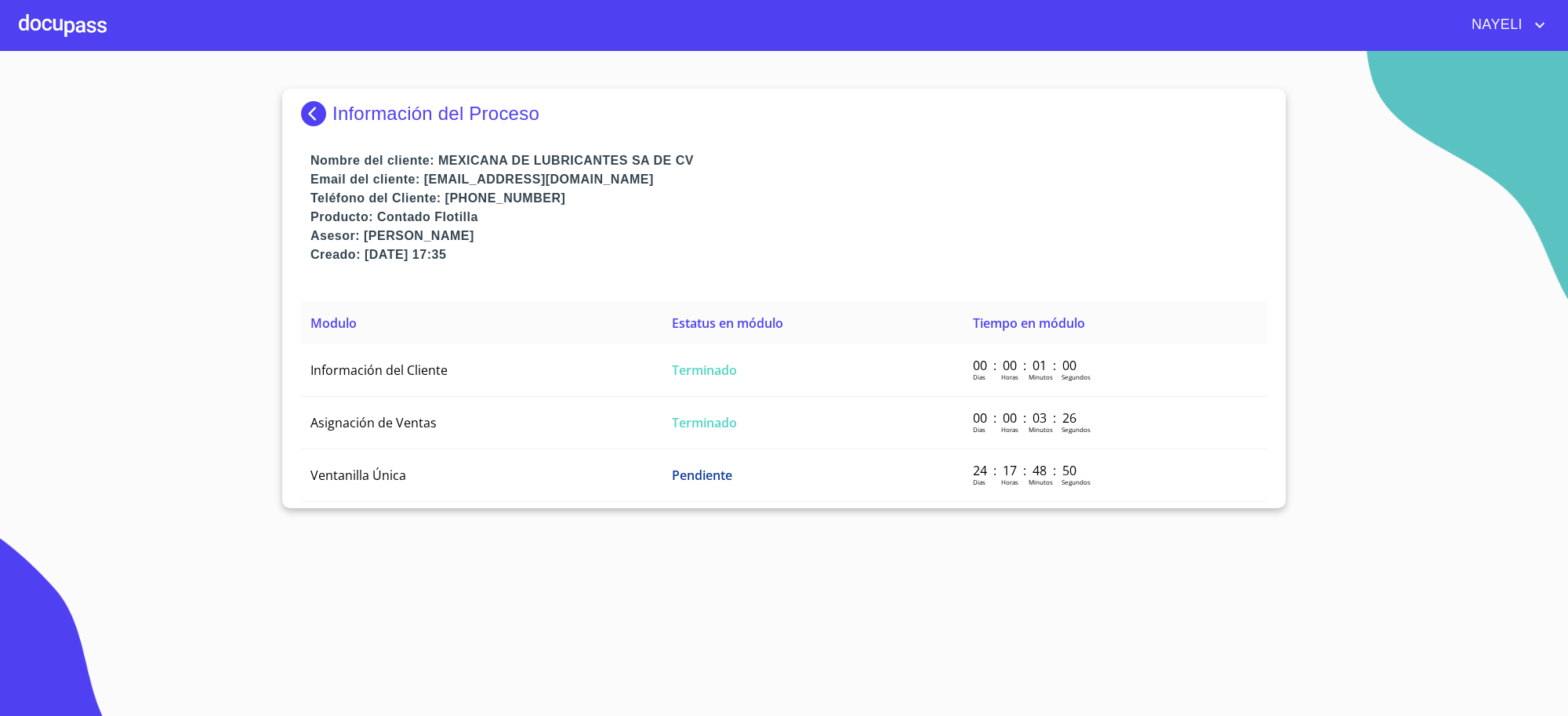
click at [894, 622] on section "Información del Proceso Nombre del cliente: MEXICANA DE LUBRICANTES SA DE CV Em…" at bounding box center [784, 382] width 1568 height 665
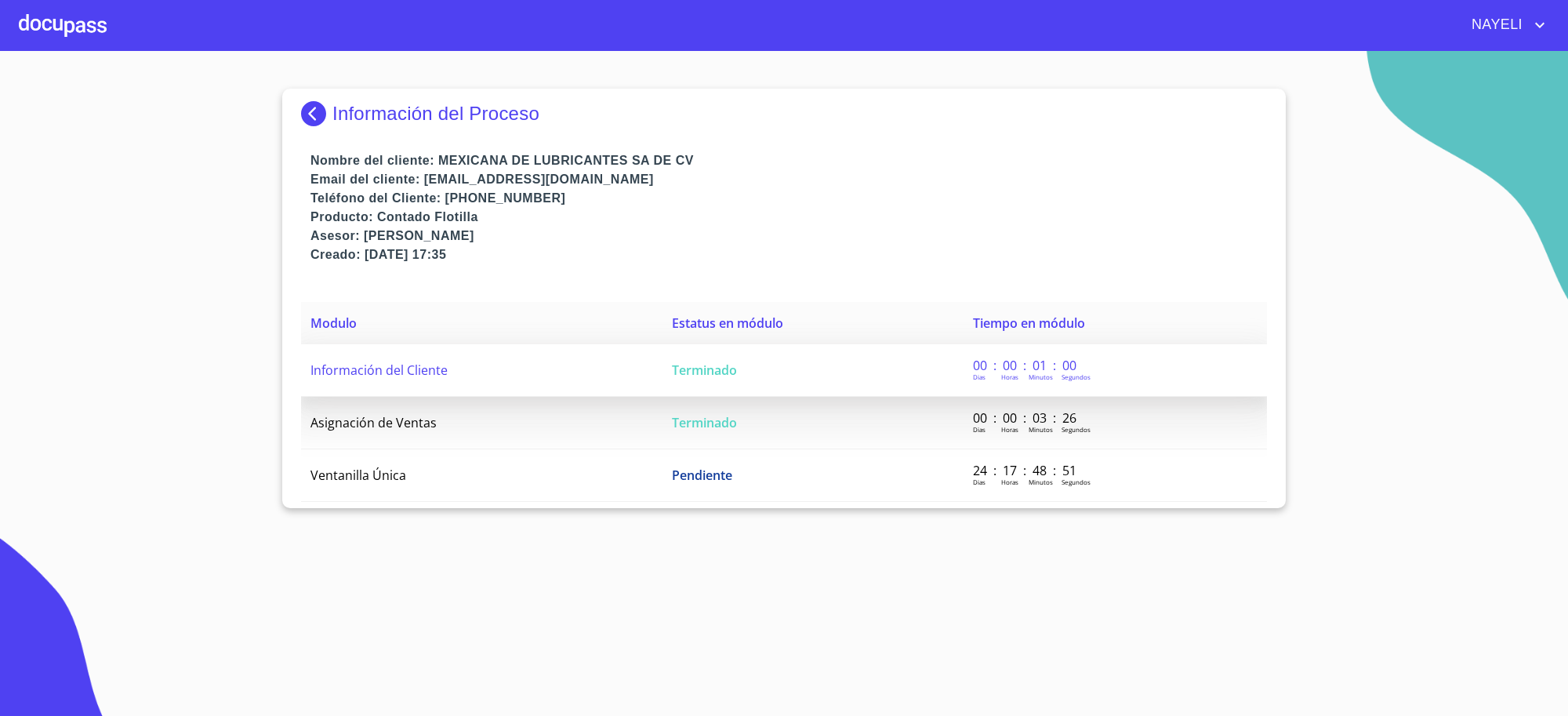
click at [808, 358] on td "Terminado" at bounding box center [813, 370] width 301 height 52
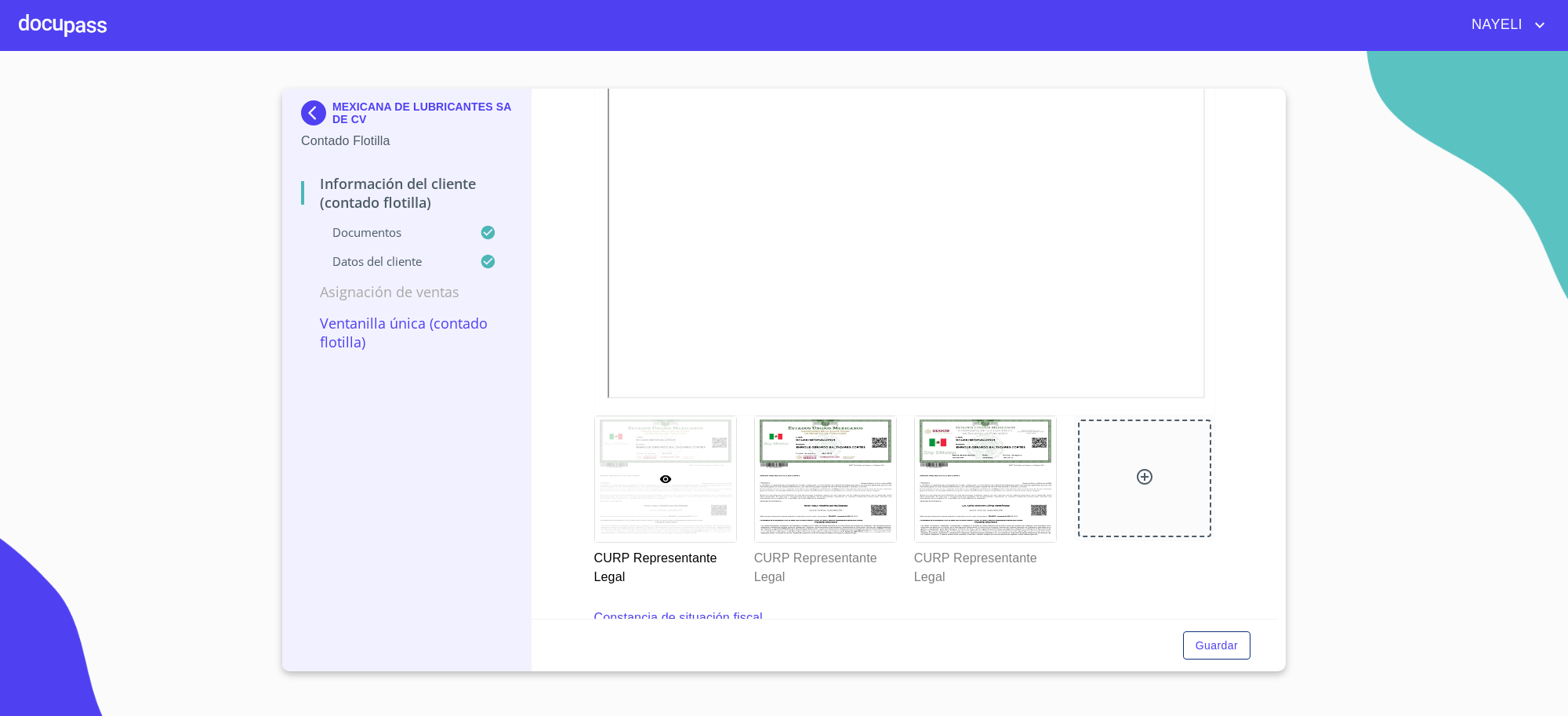
scroll to position [4443, 0]
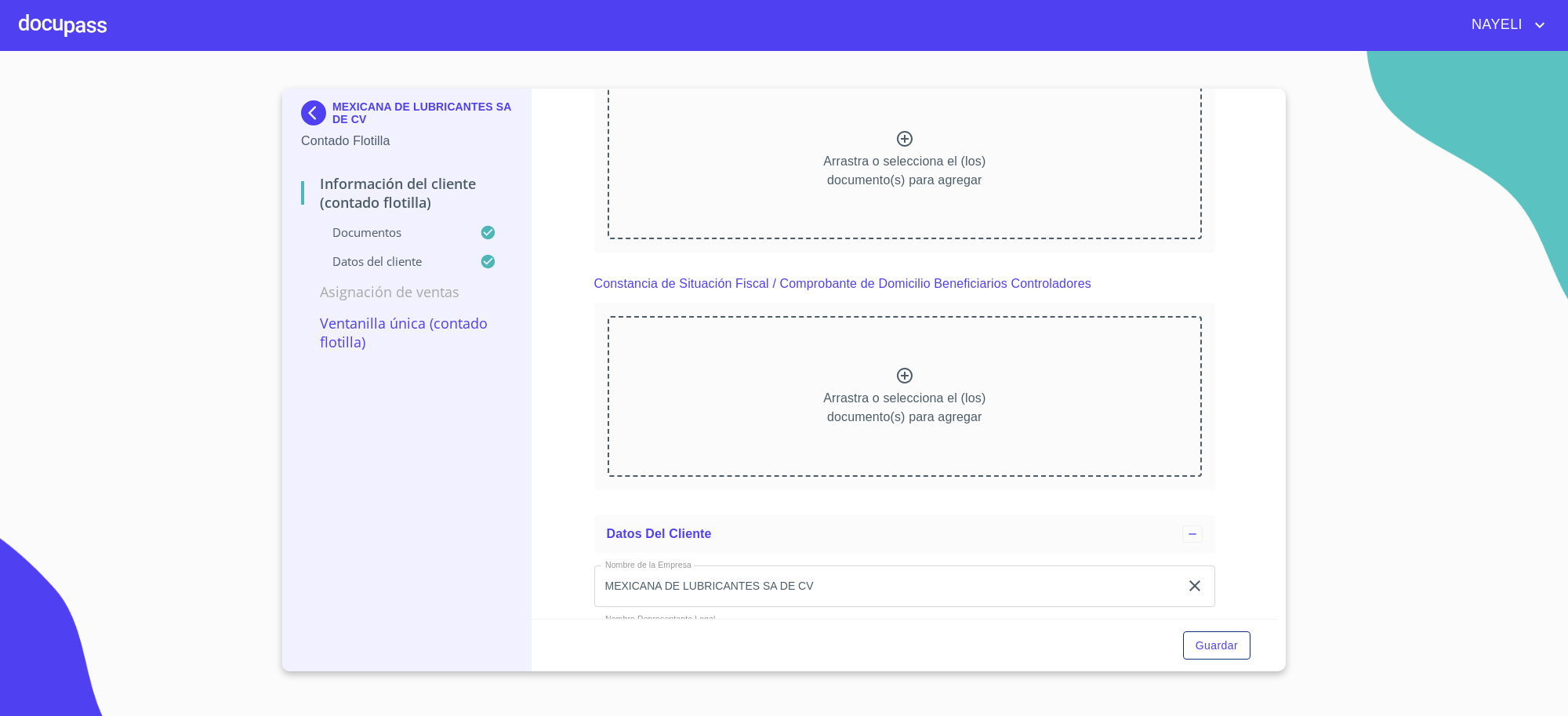
drag, startPoint x: 947, startPoint y: 637, endPoint x: 563, endPoint y: 353, distance: 477.6
click at [563, 353] on div "Información del Cliente (Contado Flotilla) Documentos Documento de identificaci…" at bounding box center [904, 353] width 747 height 530
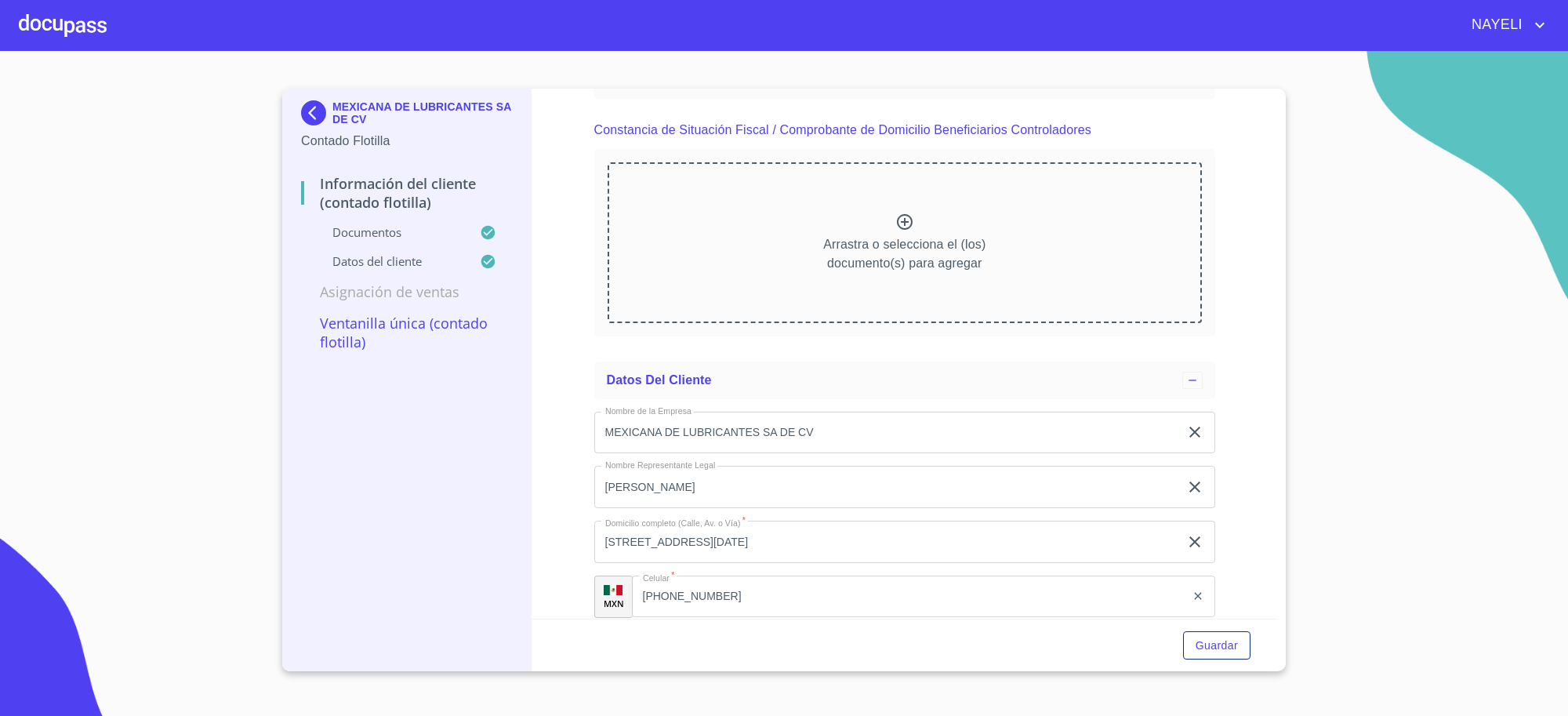
scroll to position [4632, 0]
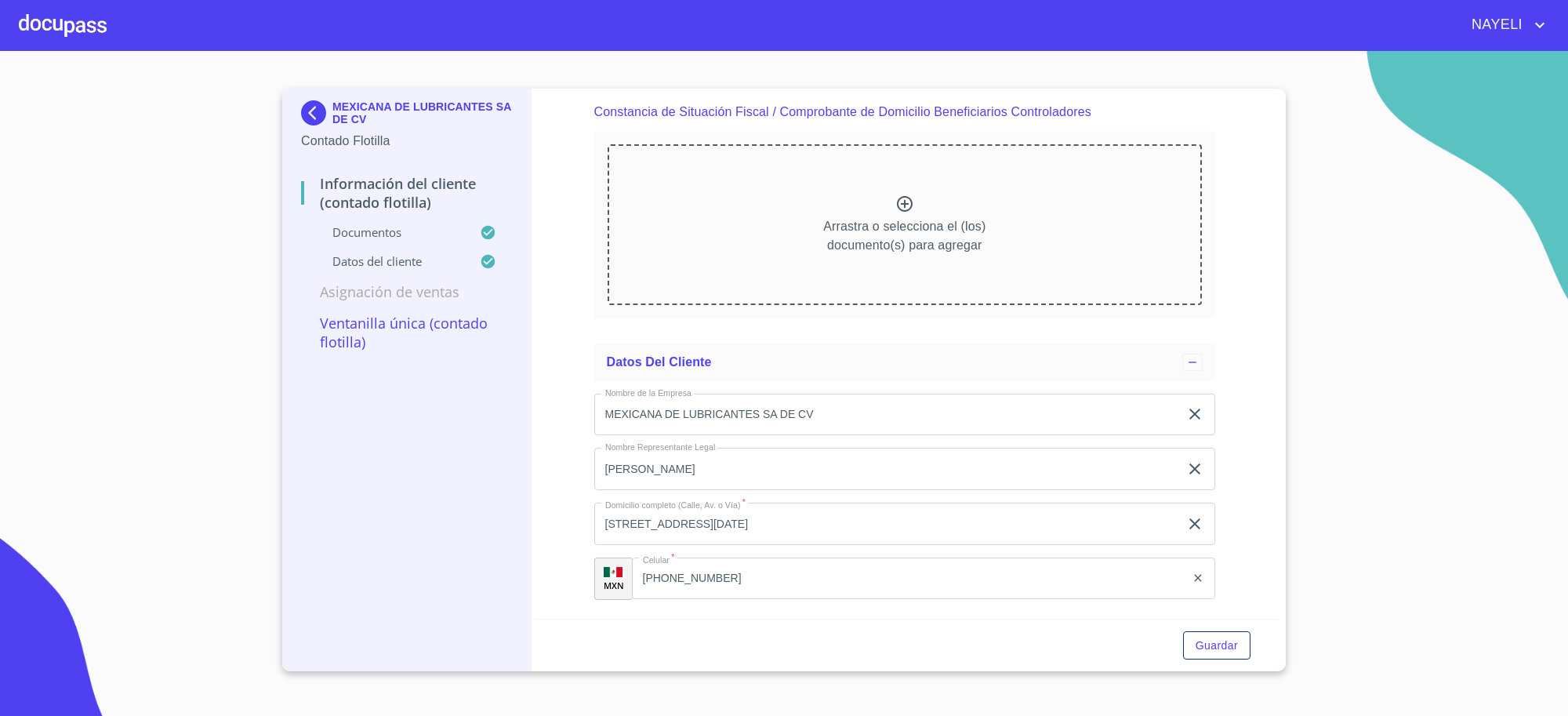
click at [315, 121] on img at bounding box center [317, 112] width 31 height 25
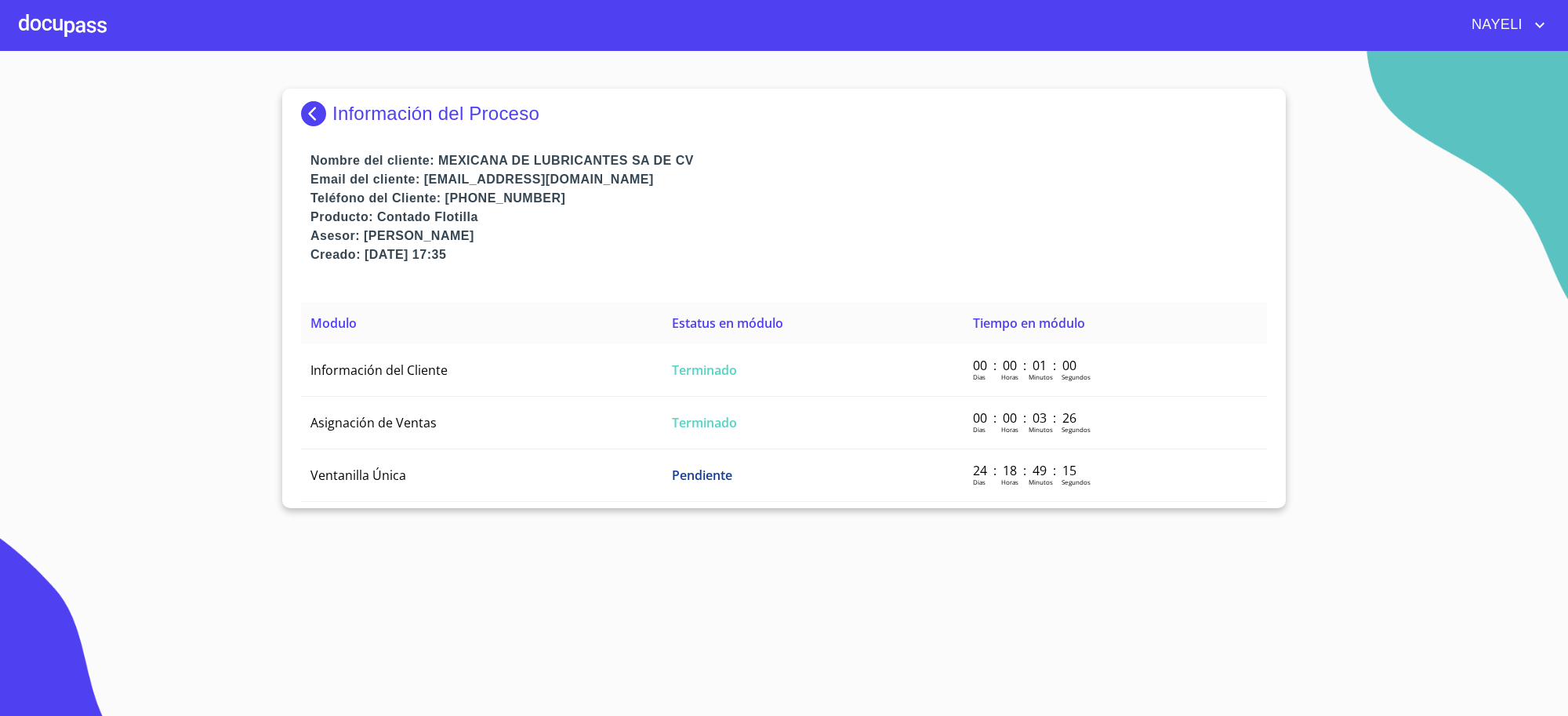
click at [315, 121] on img at bounding box center [317, 113] width 31 height 25
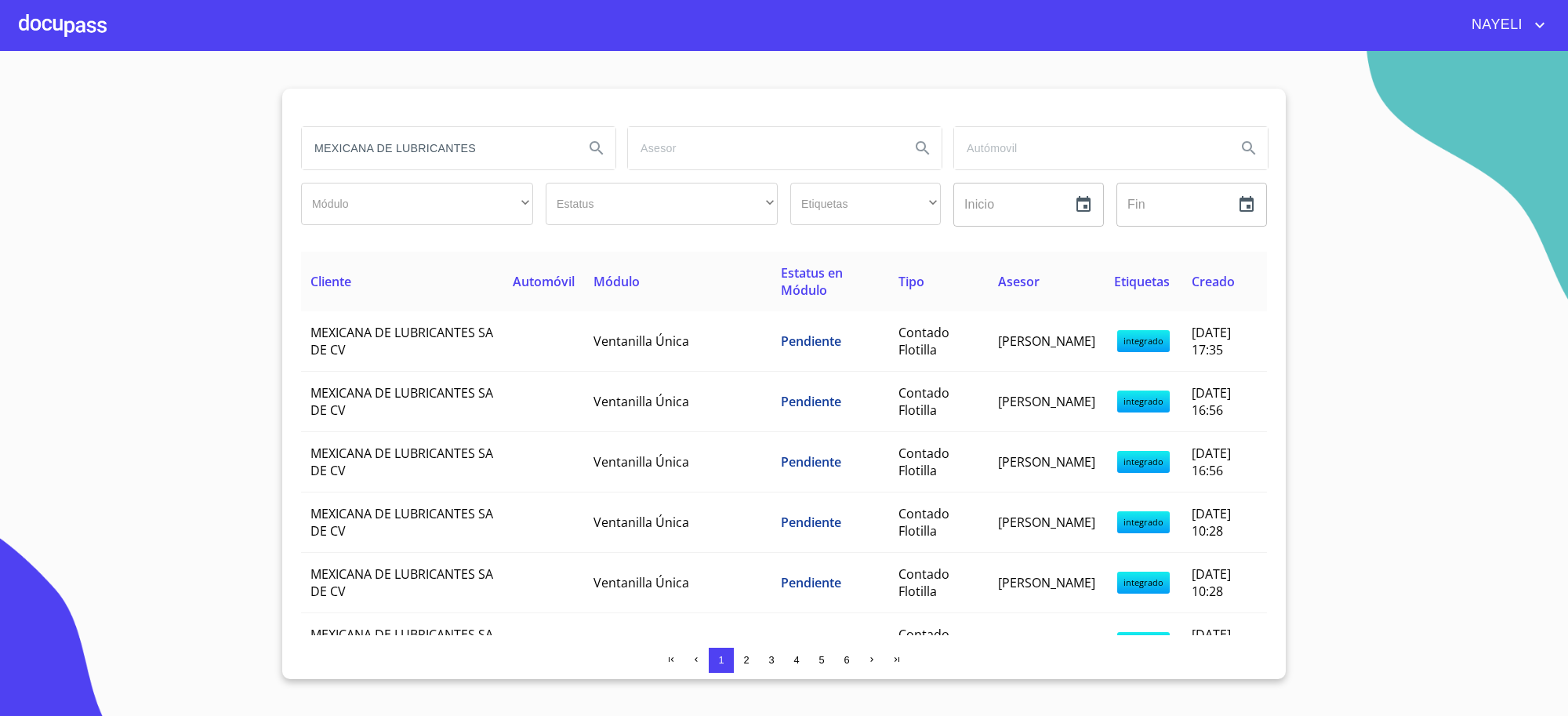
click at [446, 152] on input "MEXICANA DE LUBRICANTES" at bounding box center [436, 148] width 269 height 42
type input "[PERSON_NAME]"
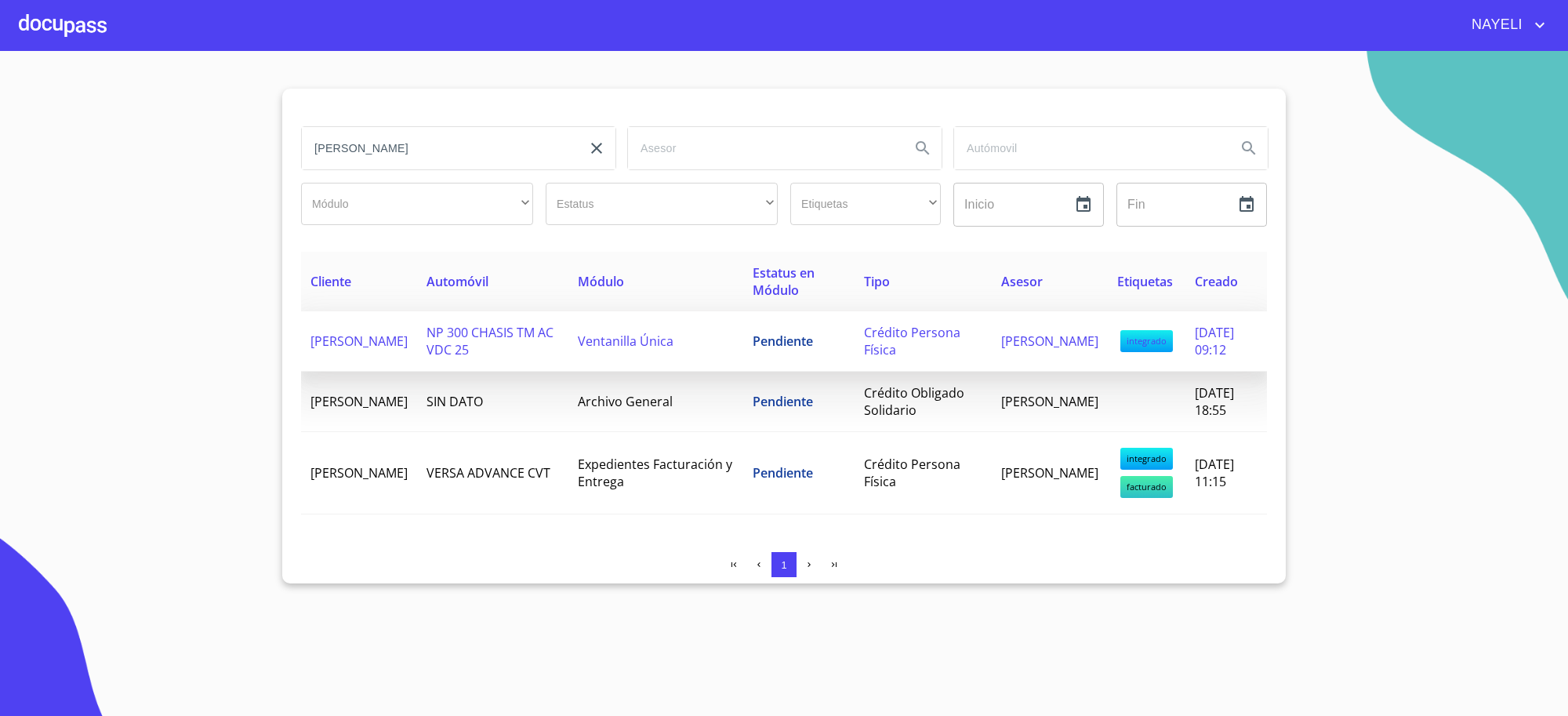
click at [815, 350] on td "Pendiente" at bounding box center [799, 342] width 111 height 61
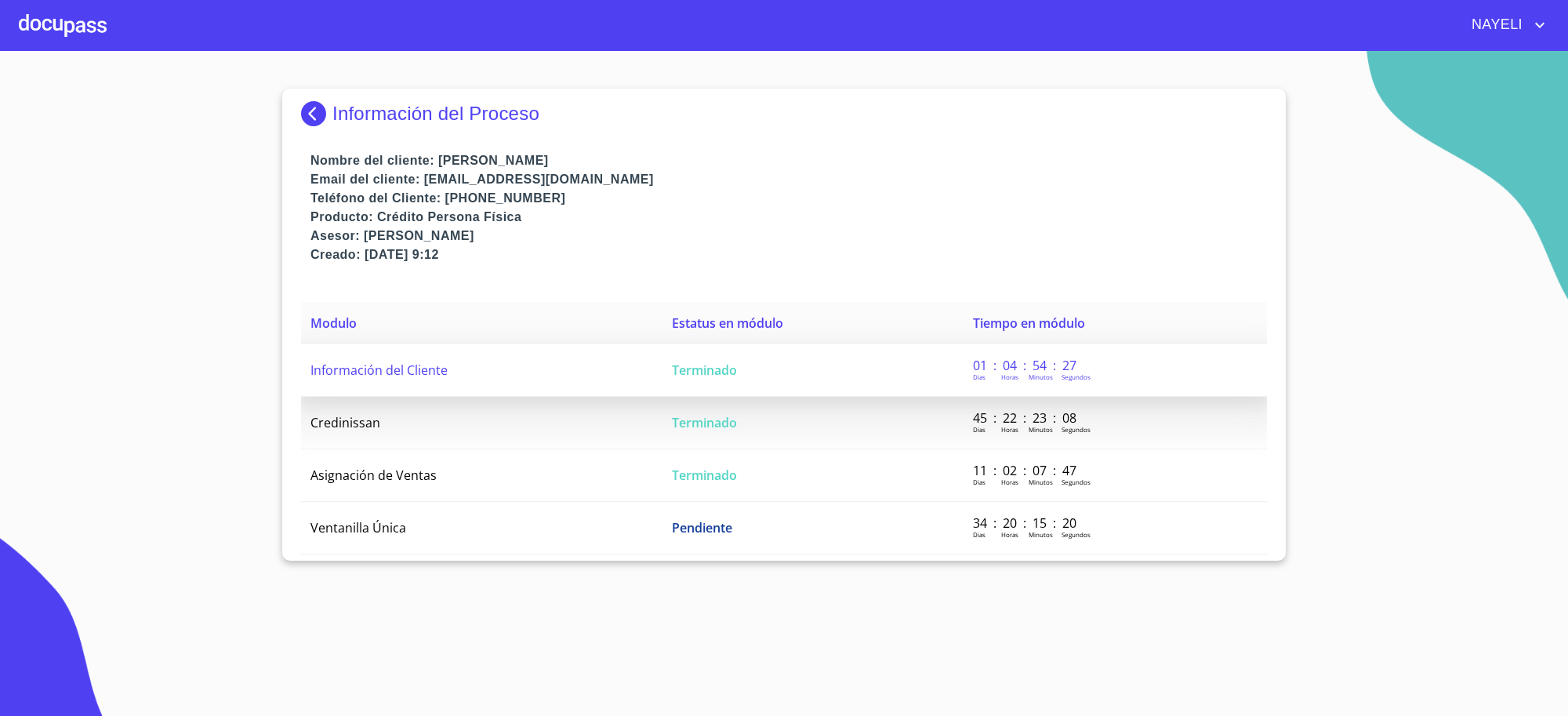
click at [738, 392] on td "Terminado" at bounding box center [813, 370] width 301 height 52
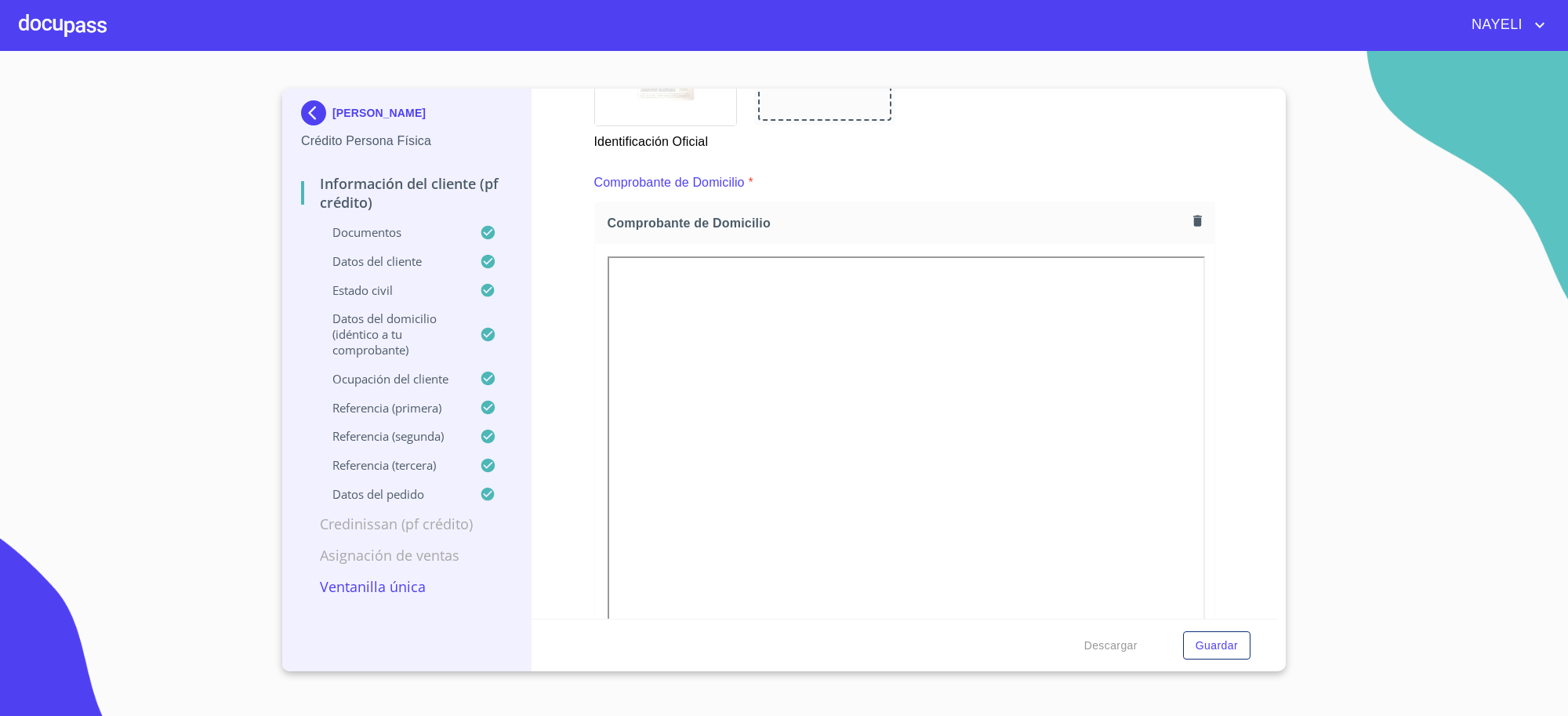
scroll to position [784, 0]
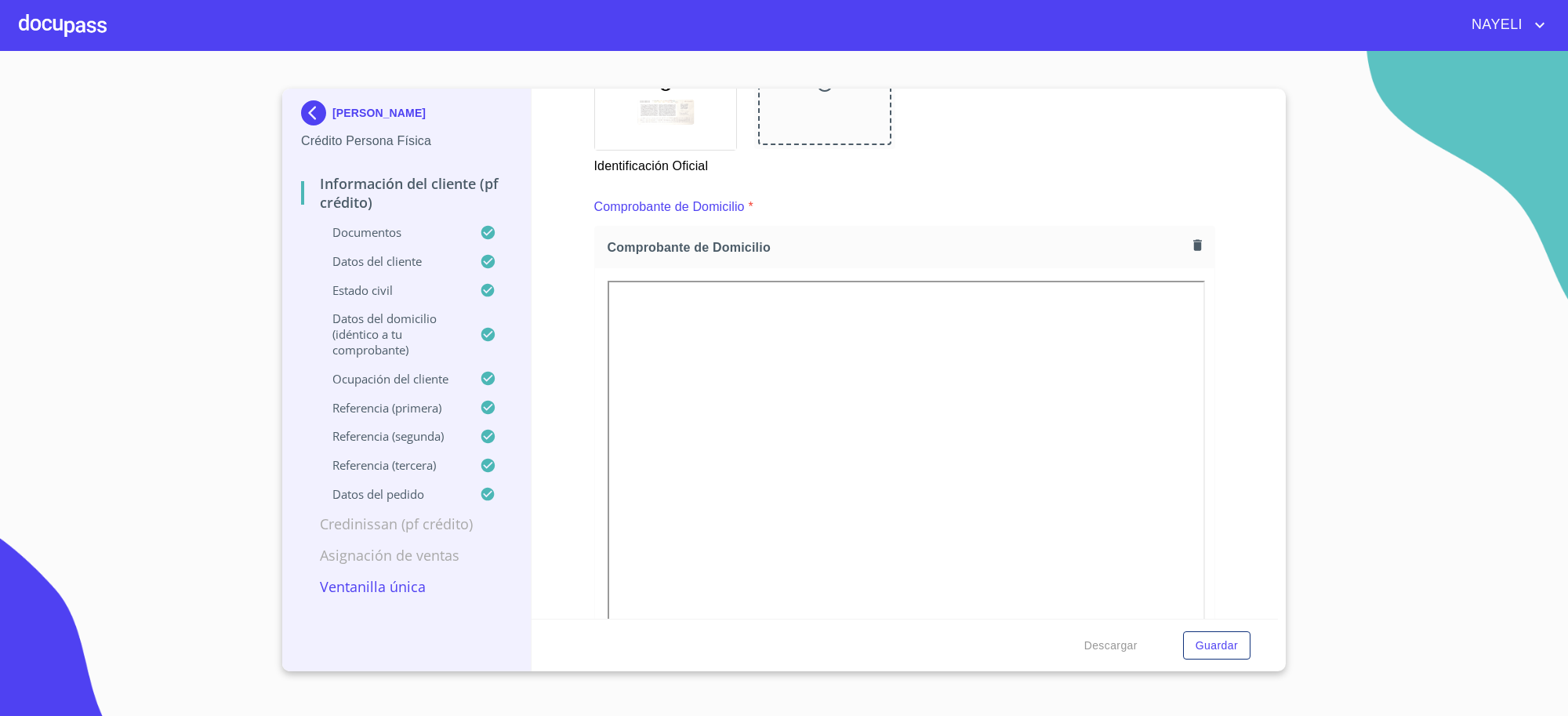
click at [1190, 245] on icon "button" at bounding box center [1198, 245] width 15 height 15
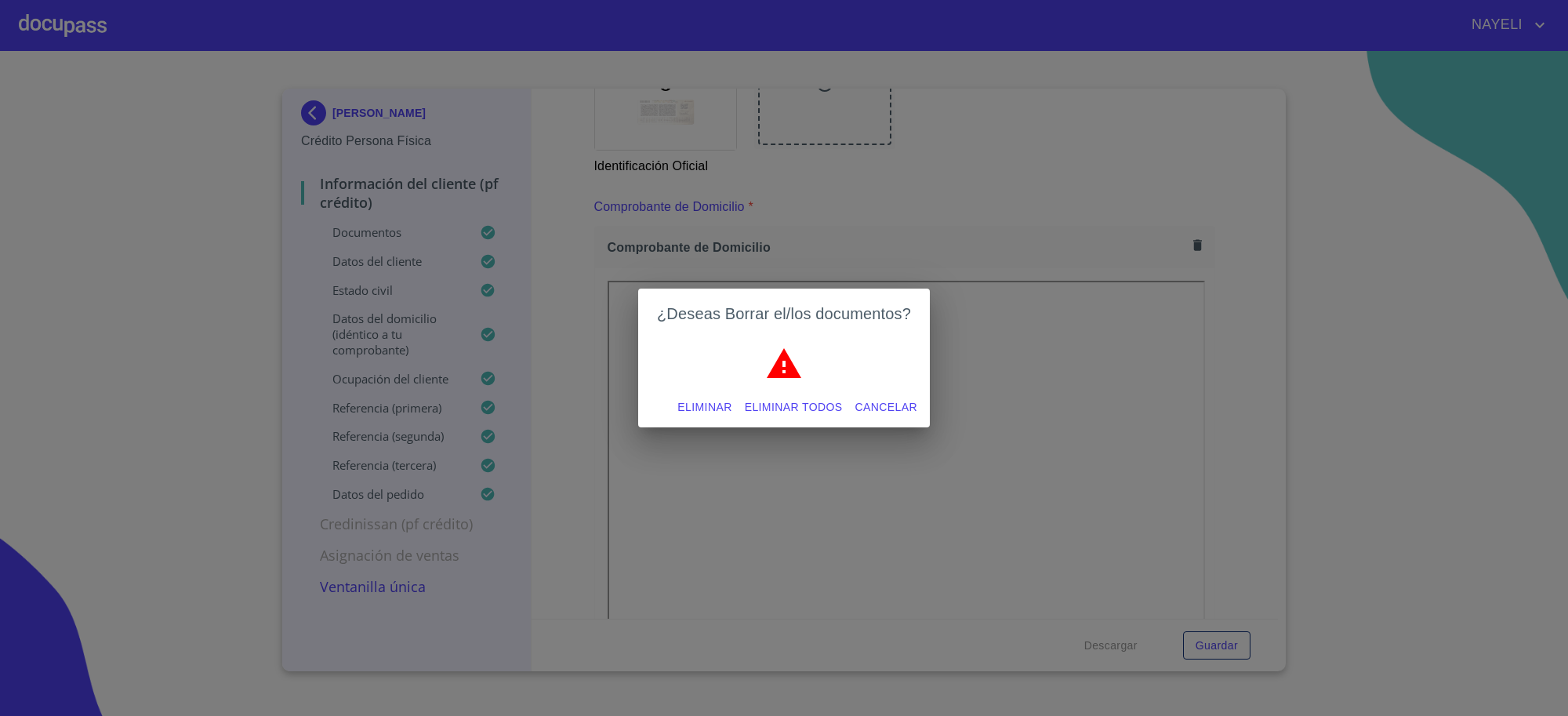
click at [890, 398] on span "Cancelar" at bounding box center [886, 407] width 62 height 19
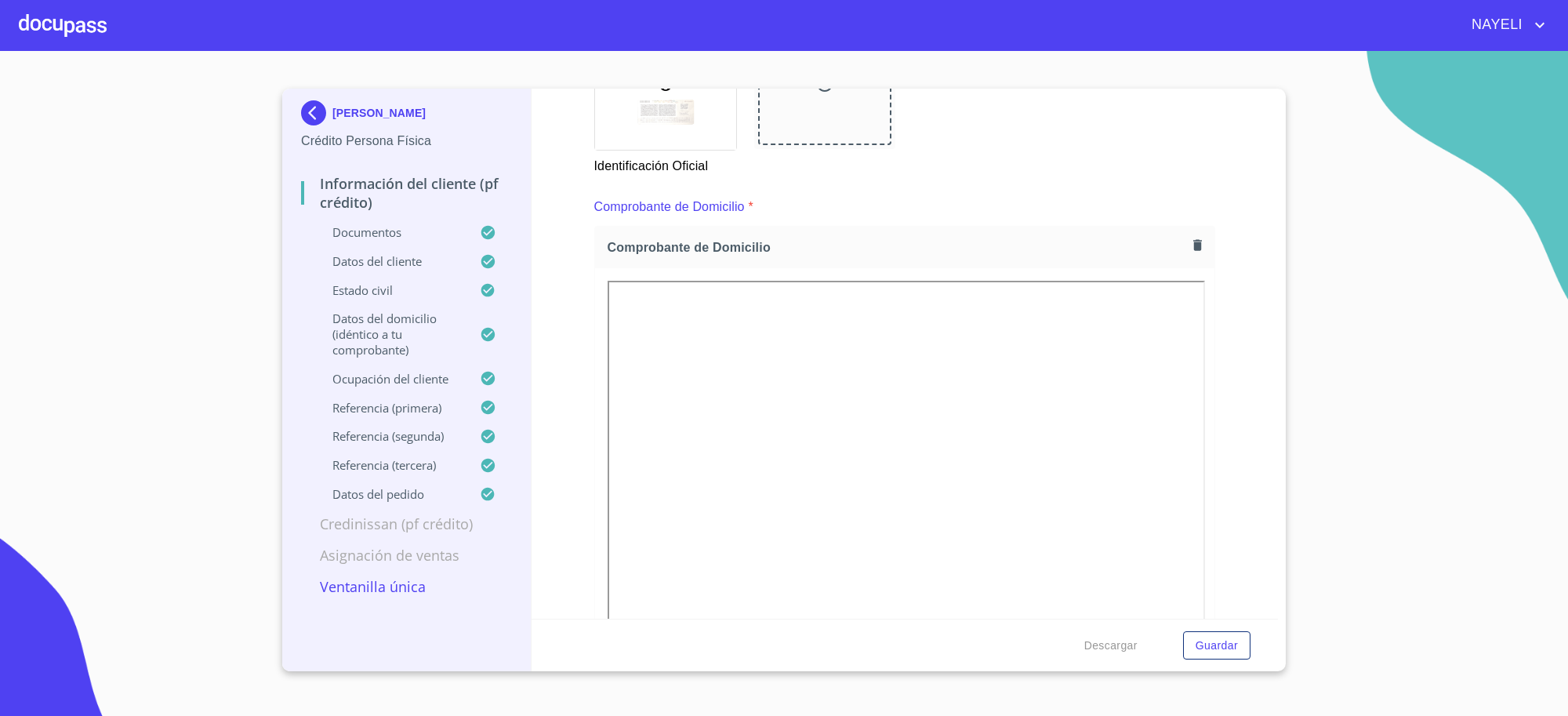
click at [325, 114] on img at bounding box center [317, 112] width 31 height 25
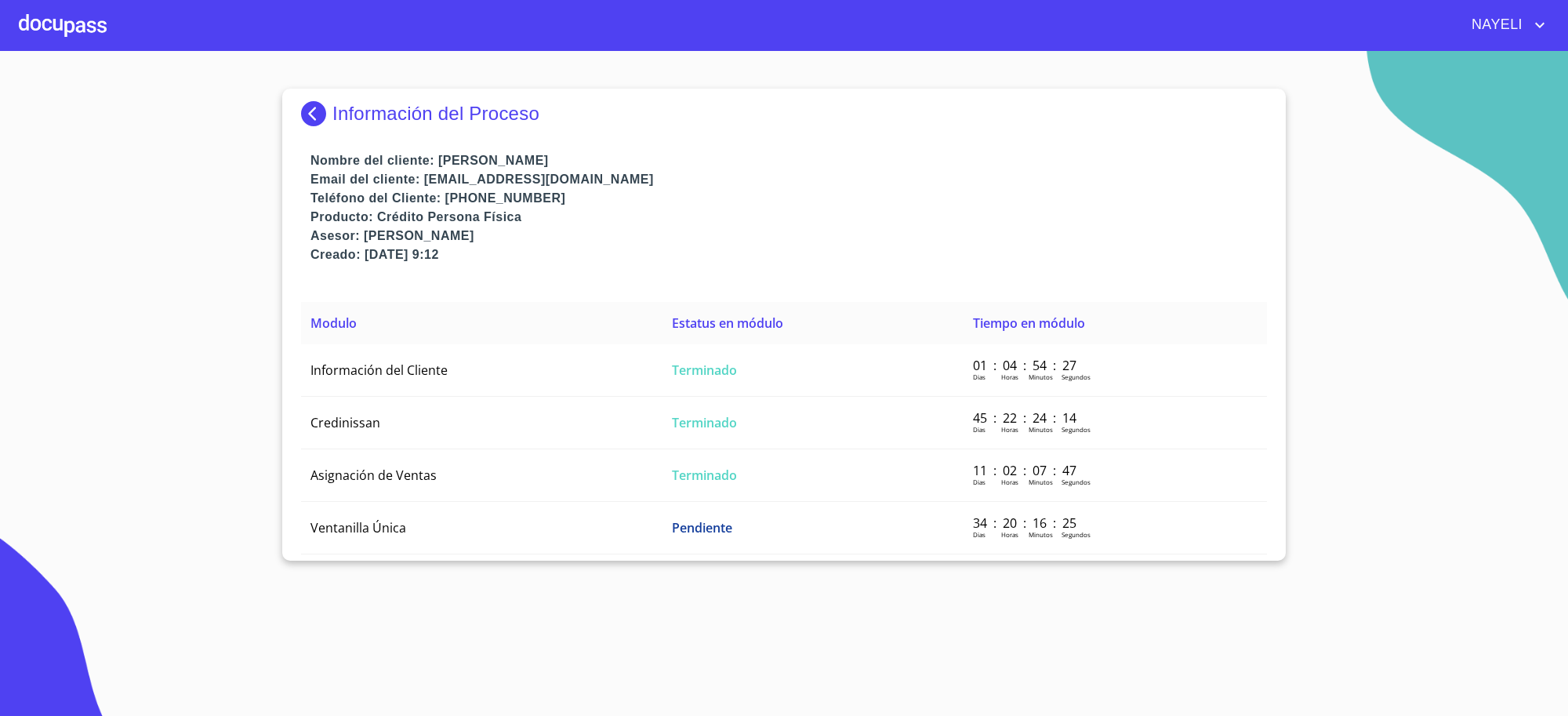
click at [320, 114] on img at bounding box center [317, 113] width 31 height 25
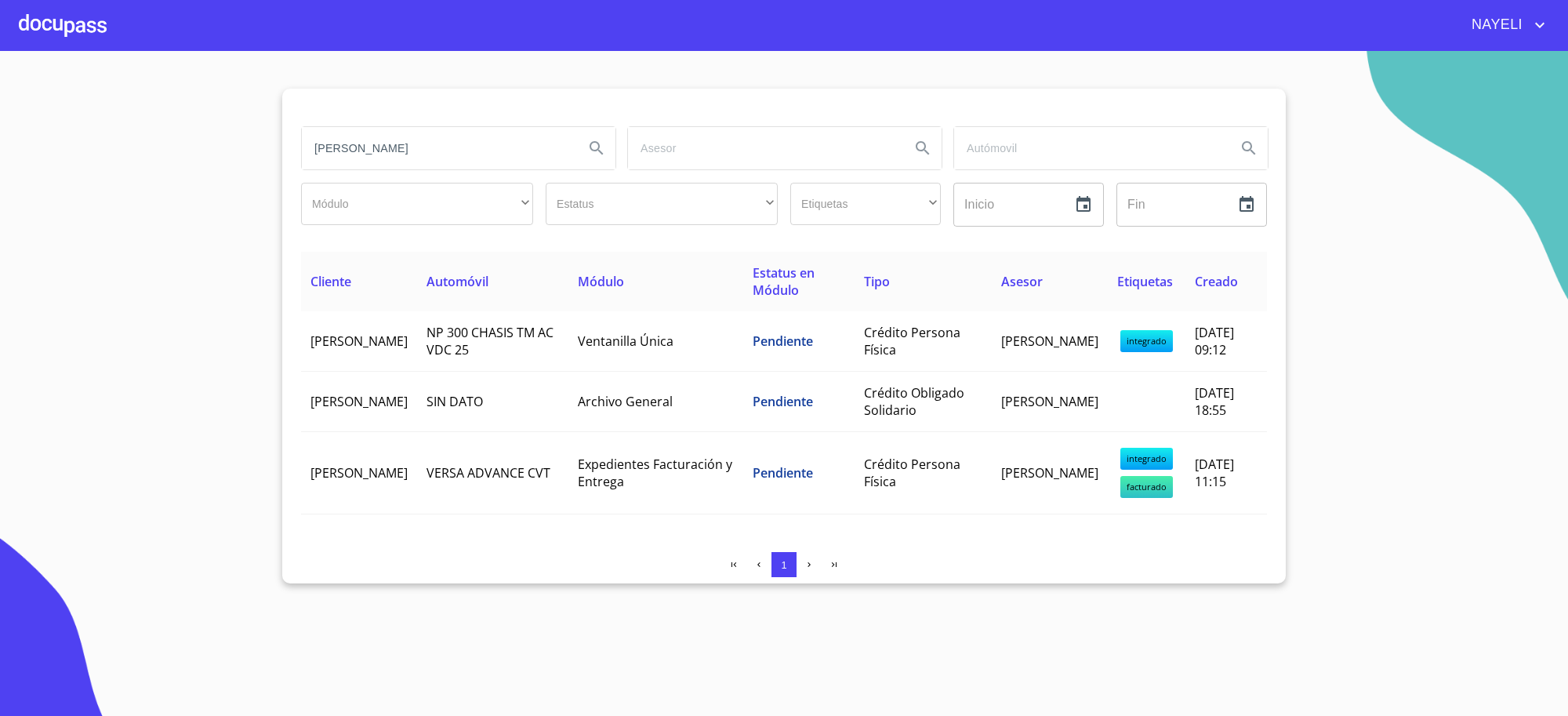
click at [434, 158] on input "[PERSON_NAME]" at bounding box center [436, 148] width 269 height 42
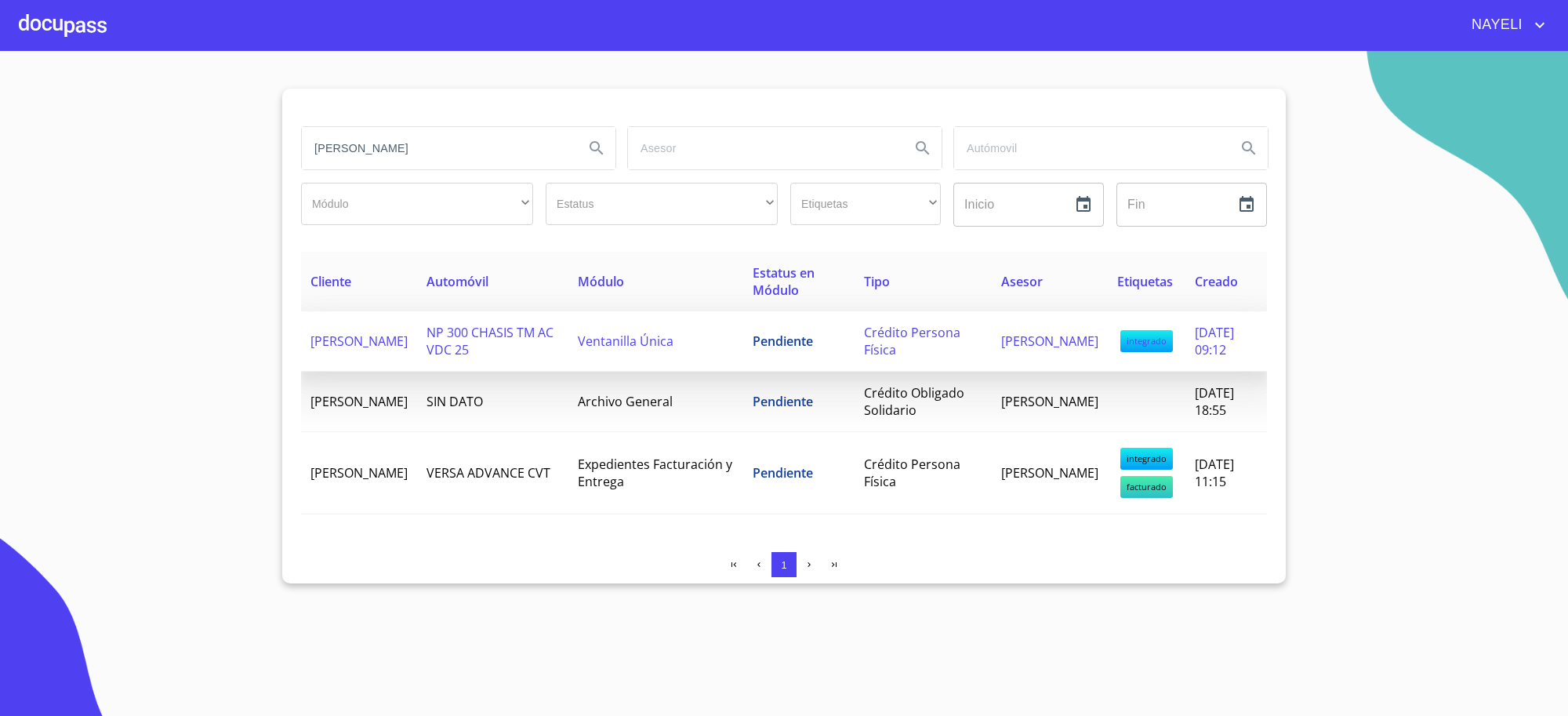
click at [629, 335] on span "Ventanilla Única" at bounding box center [626, 341] width 96 height 17
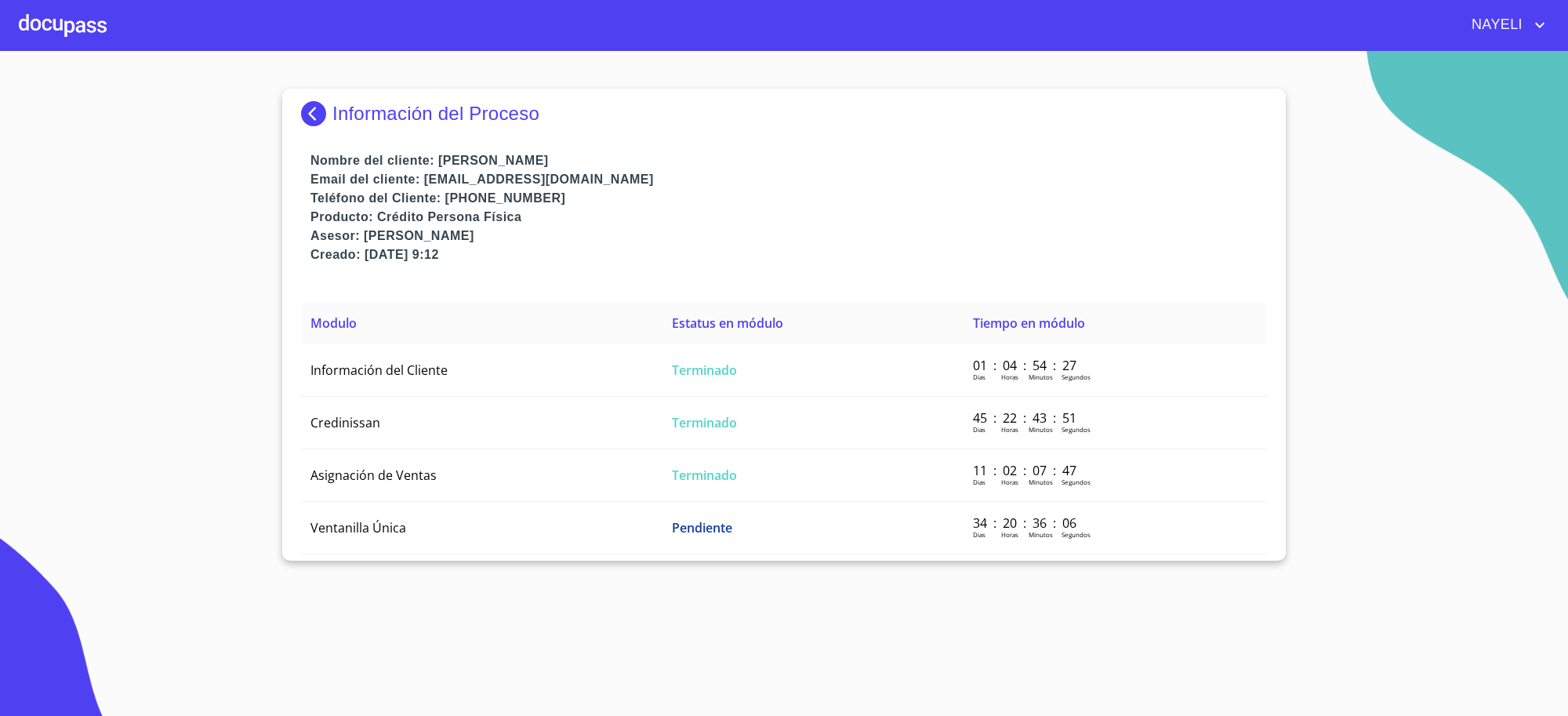
click at [308, 106] on img at bounding box center [317, 113] width 31 height 25
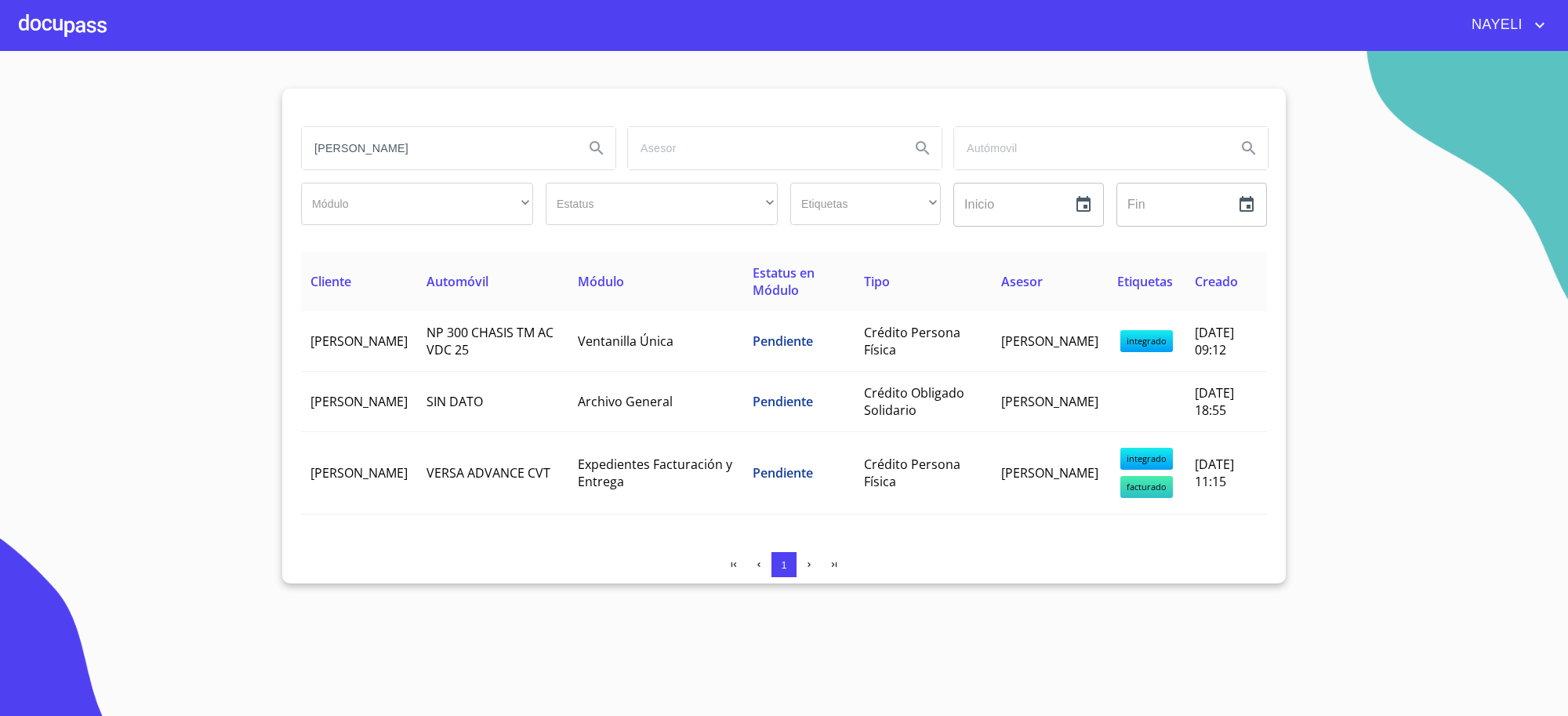
click at [448, 147] on input "[PERSON_NAME]" at bounding box center [436, 148] width 269 height 42
type input "mexicana de lubricantes"
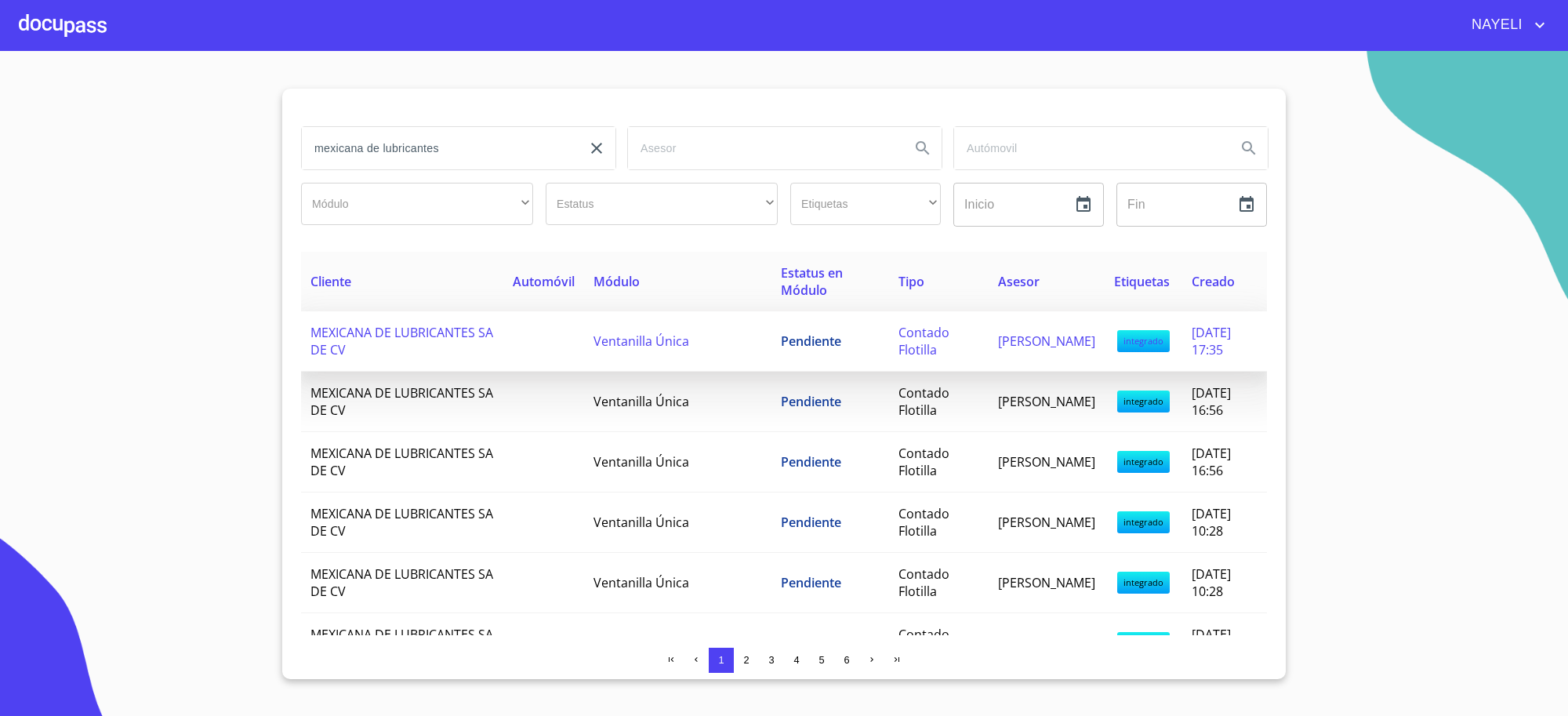
click at [772, 369] on td "Pendiente" at bounding box center [831, 342] width 118 height 61
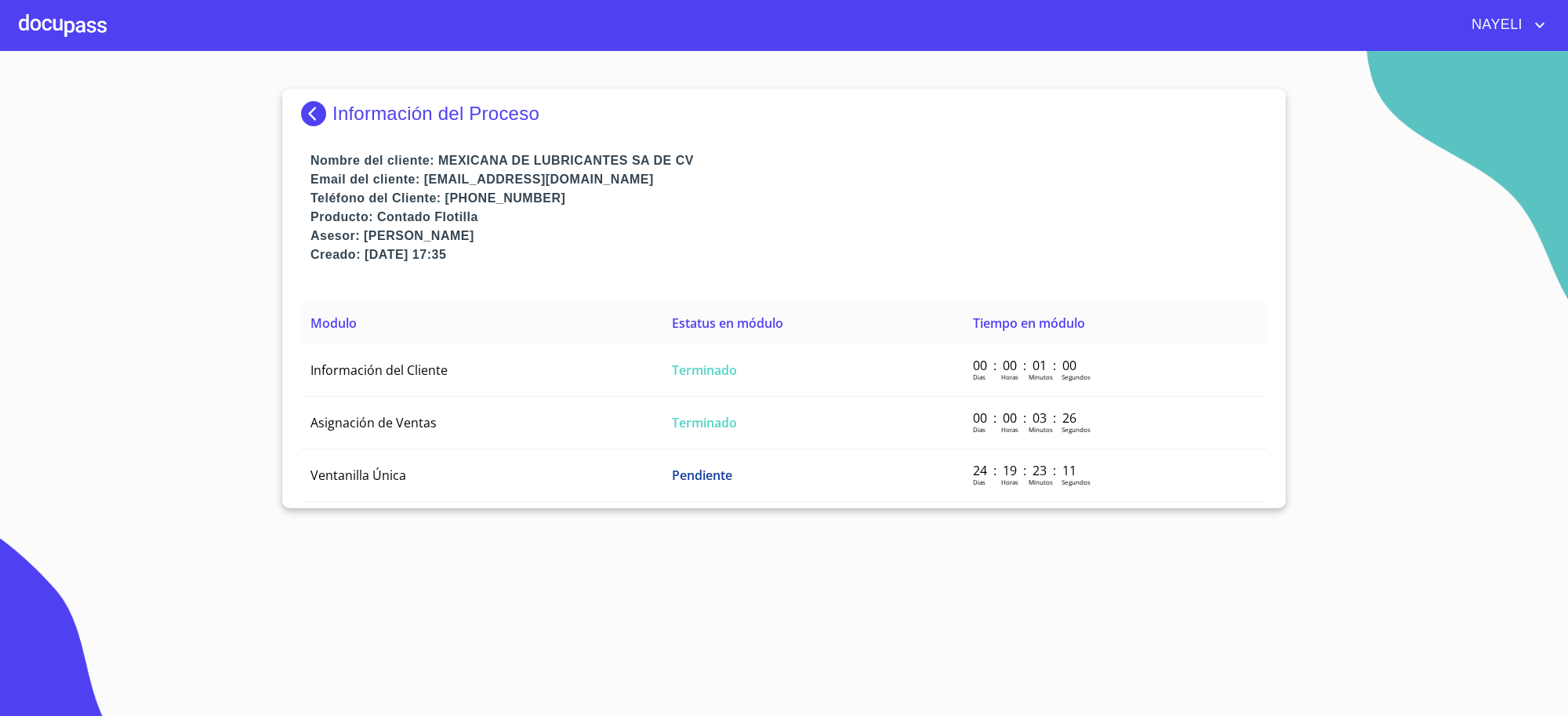
click at [759, 369] on td "Terminado" at bounding box center [813, 370] width 301 height 52
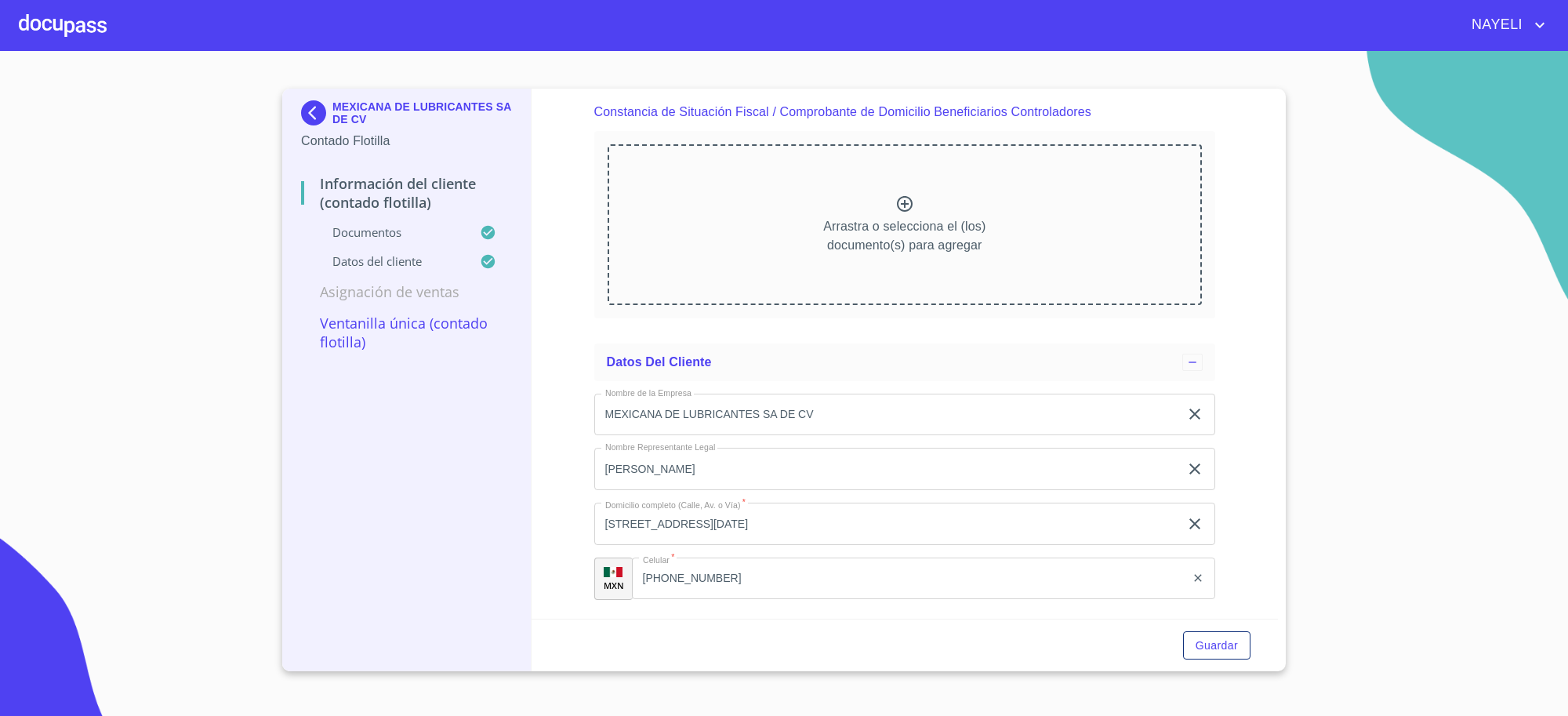
scroll to position [3063, 0]
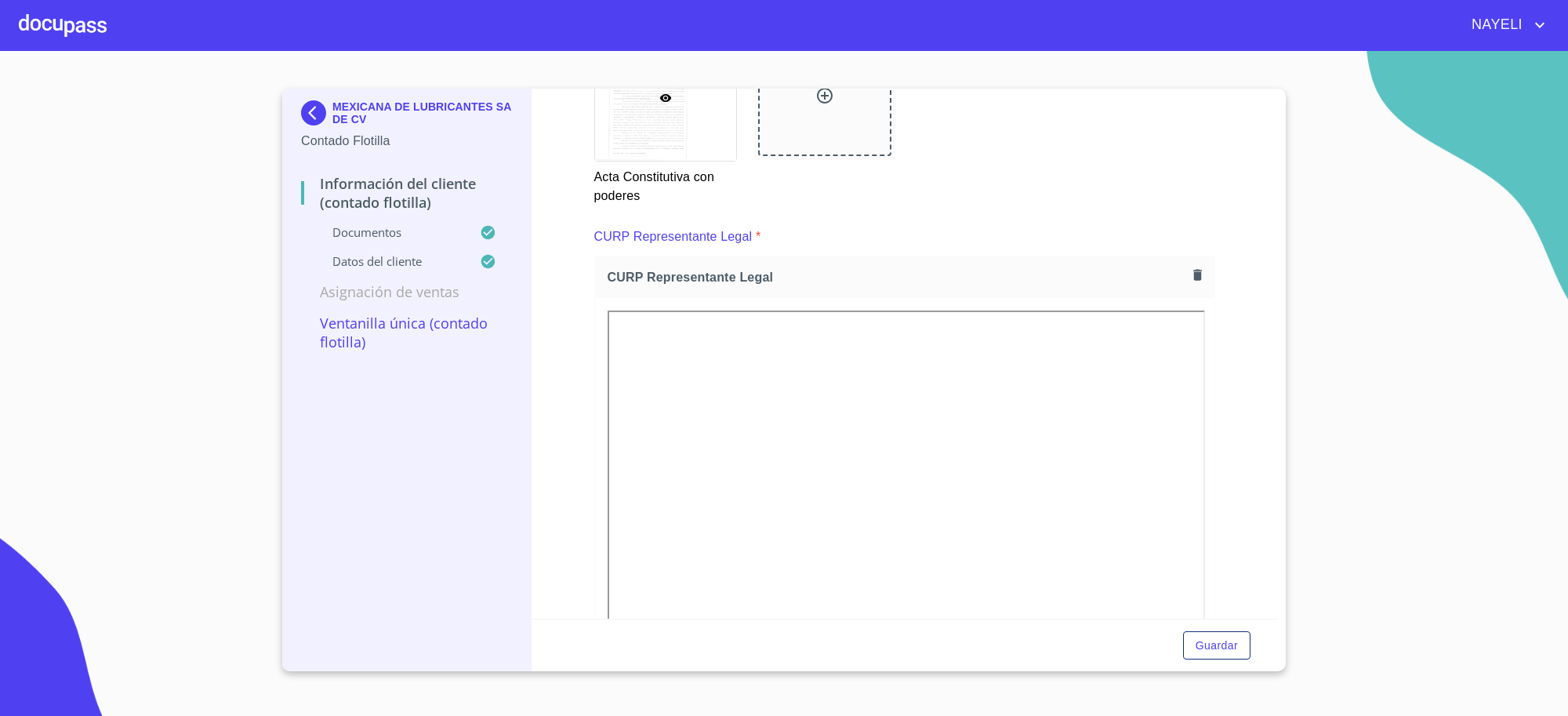
click at [334, 116] on p "MEXICANA DE LUBRICANTES SA DE CV" at bounding box center [422, 112] width 179 height 25
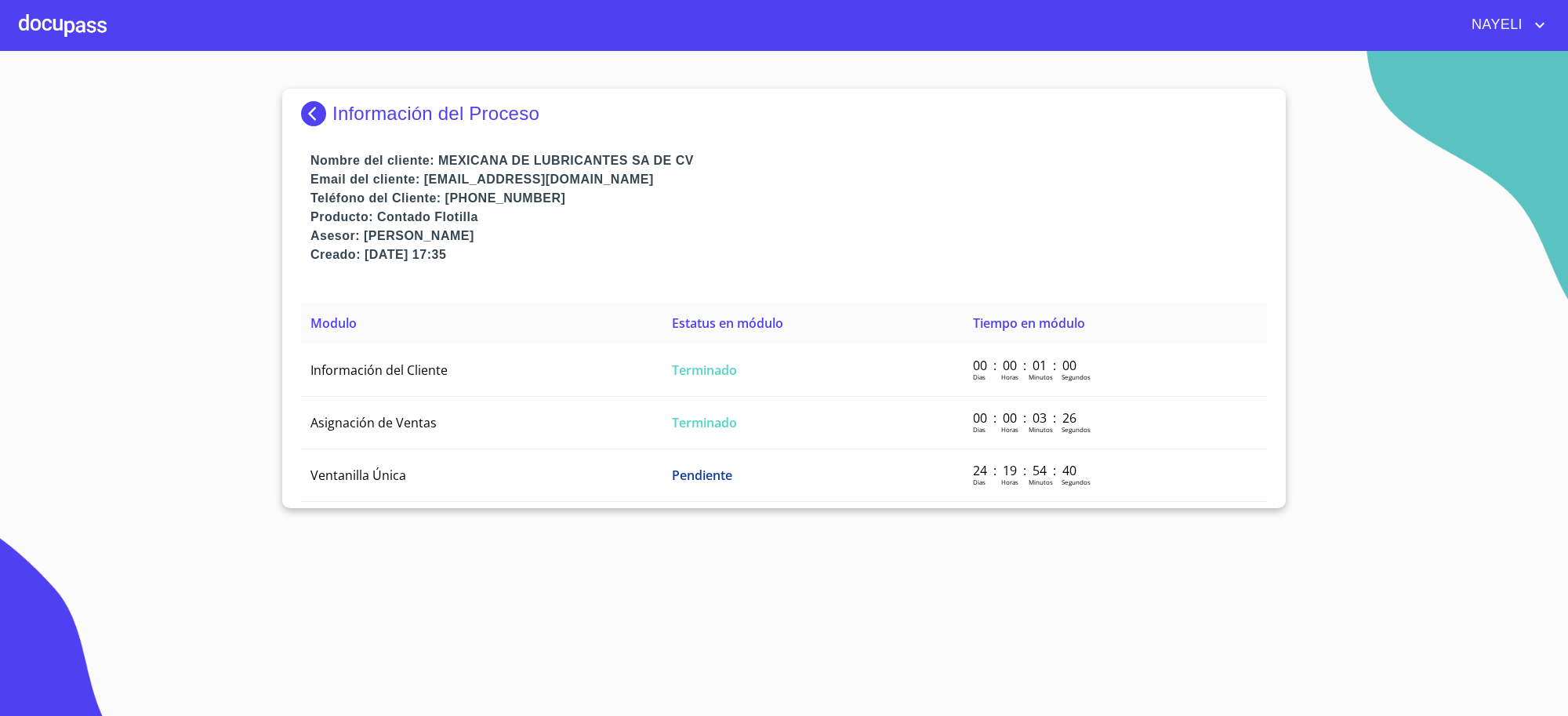
click at [333, 116] on p "Información del Proceso" at bounding box center [436, 114] width 207 height 22
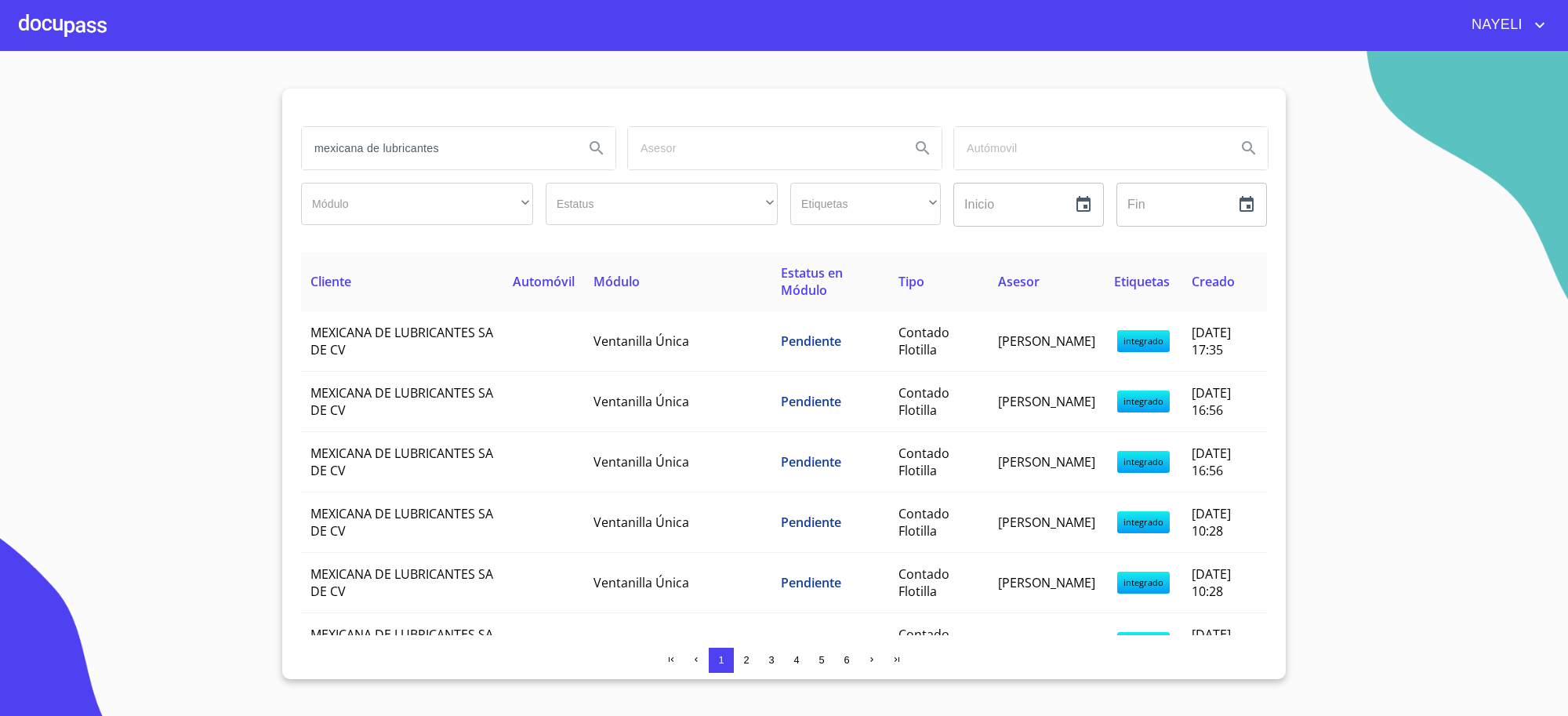
click at [397, 145] on input "mexicana de lubricantes" at bounding box center [436, 148] width 269 height 42
type input "AB&C LEASING DE [GEOGRAPHIC_DATA]"
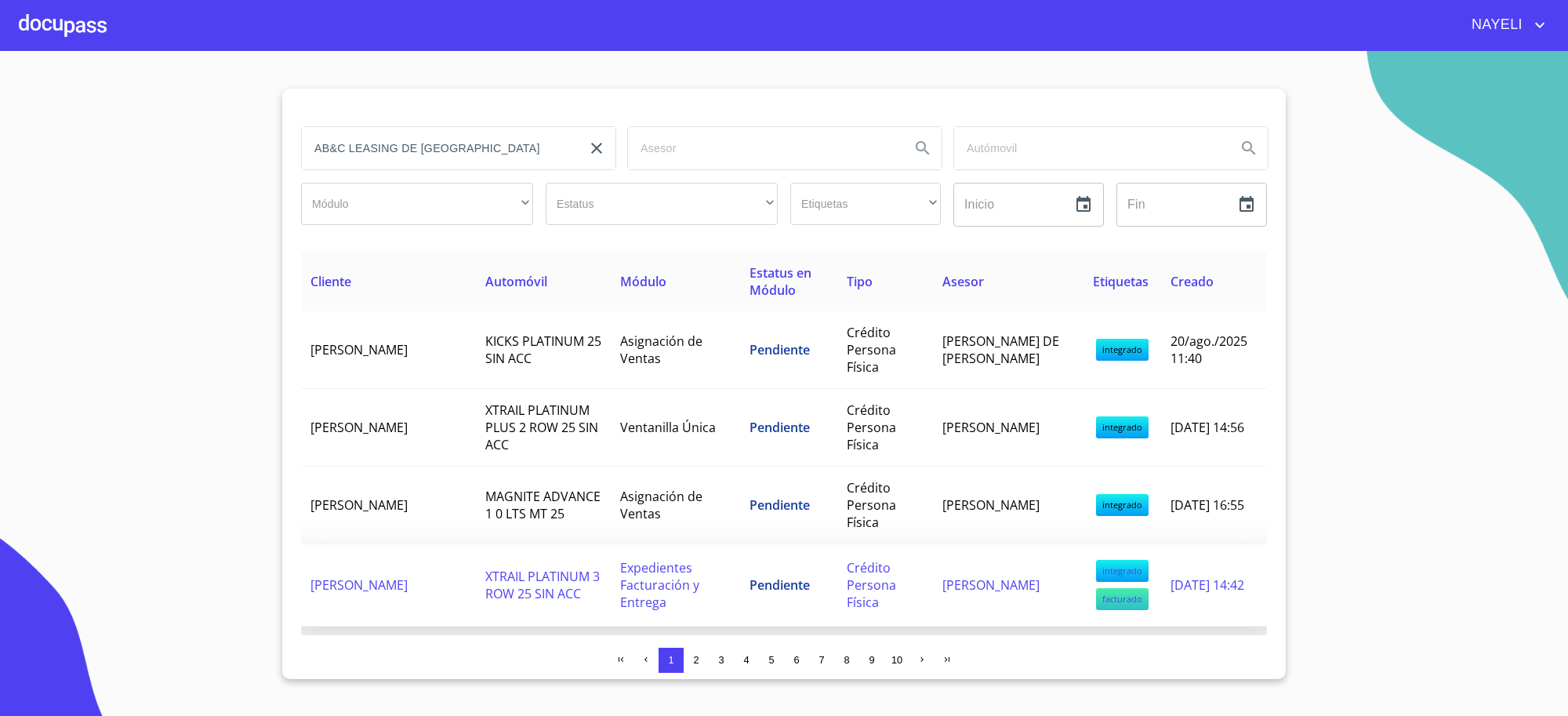
scroll to position [261, 0]
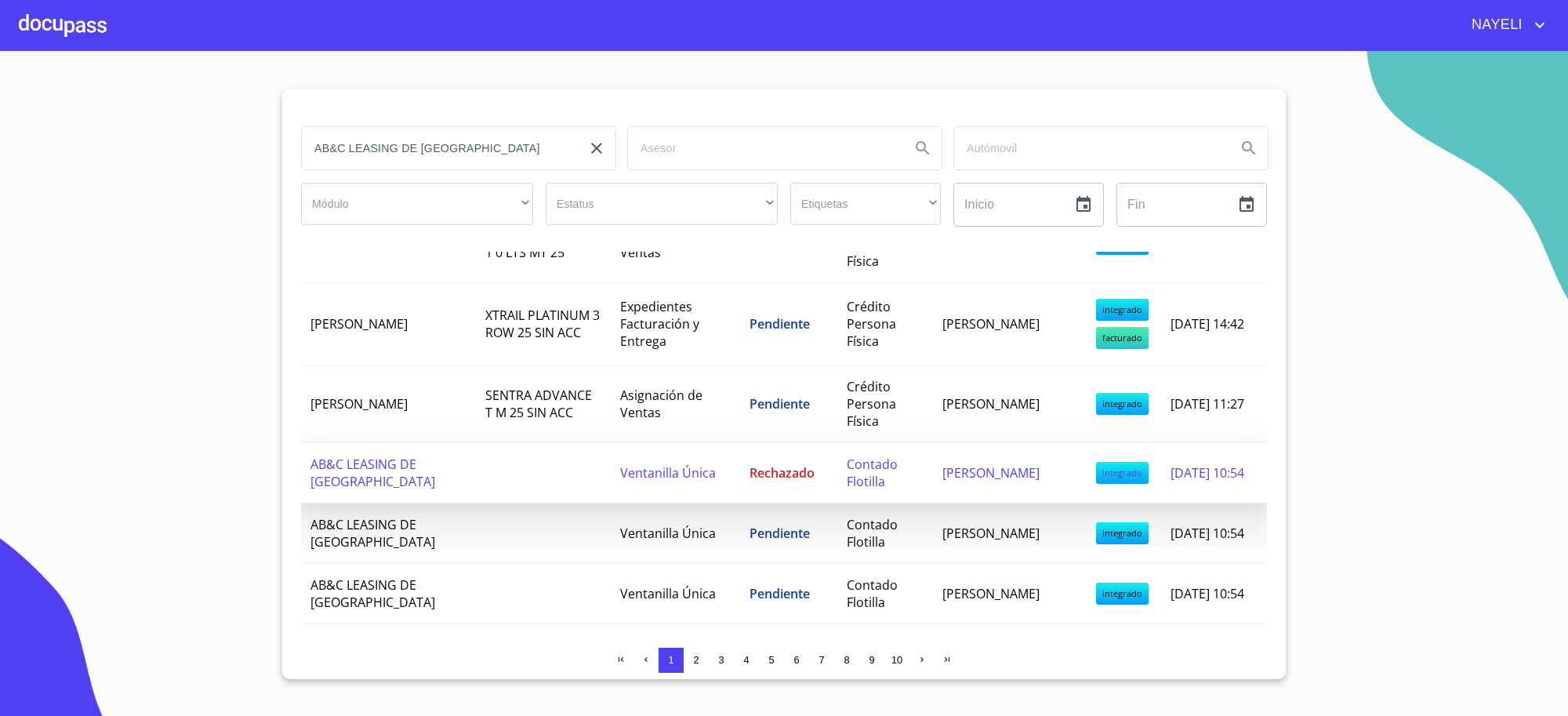
click at [618, 451] on td "Ventanilla Única" at bounding box center [676, 473] width 130 height 61
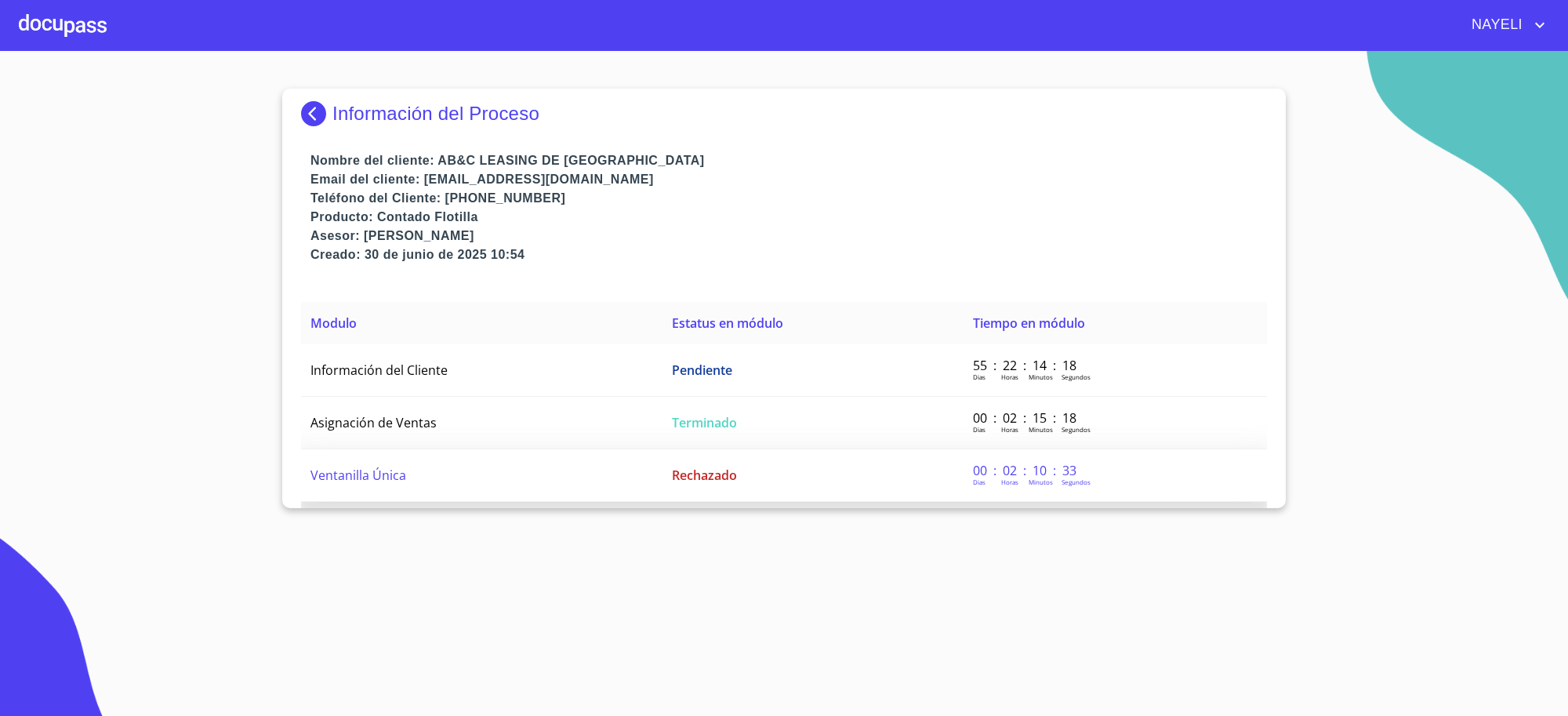
click at [618, 491] on td "Ventanilla Única" at bounding box center [482, 475] width 361 height 52
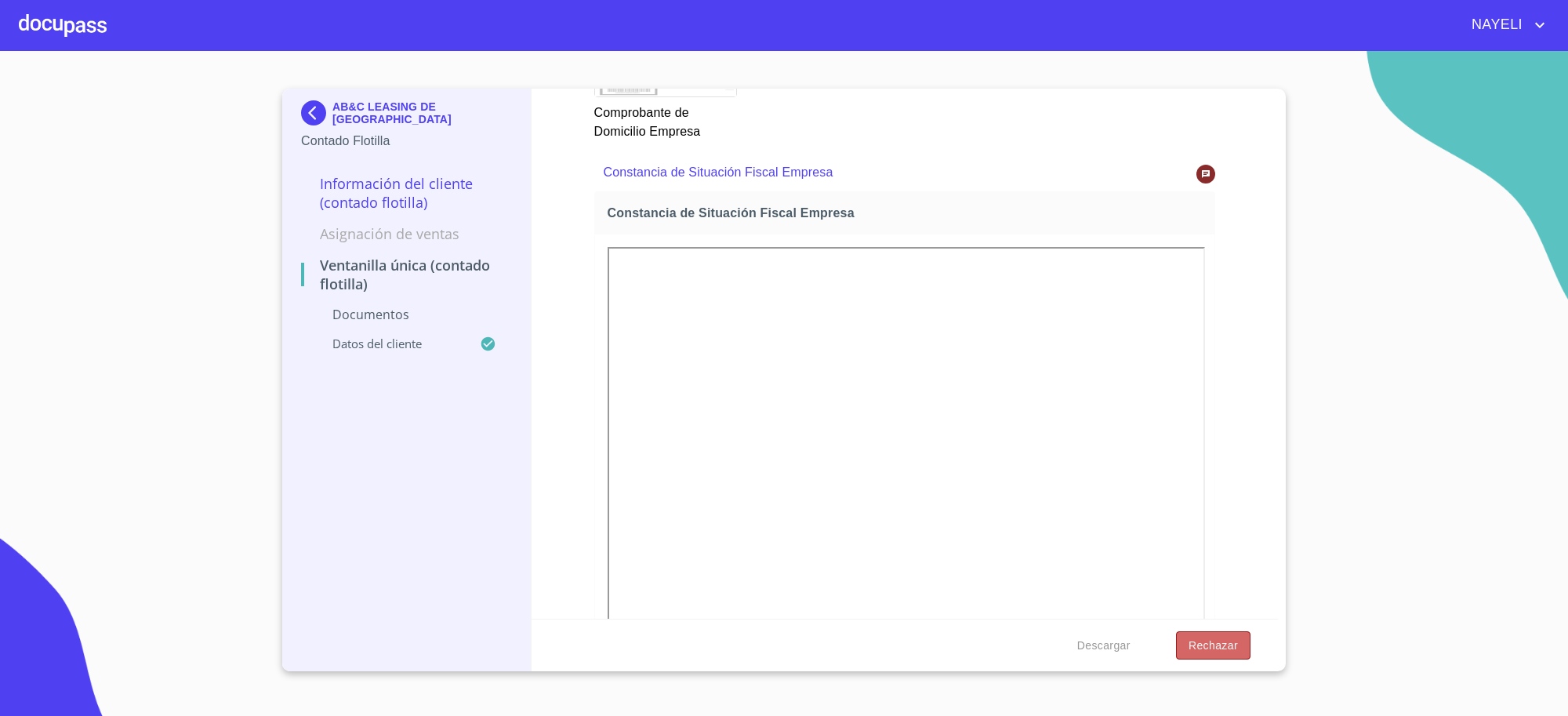
click at [1220, 654] on span "Rechazar" at bounding box center [1213, 645] width 50 height 19
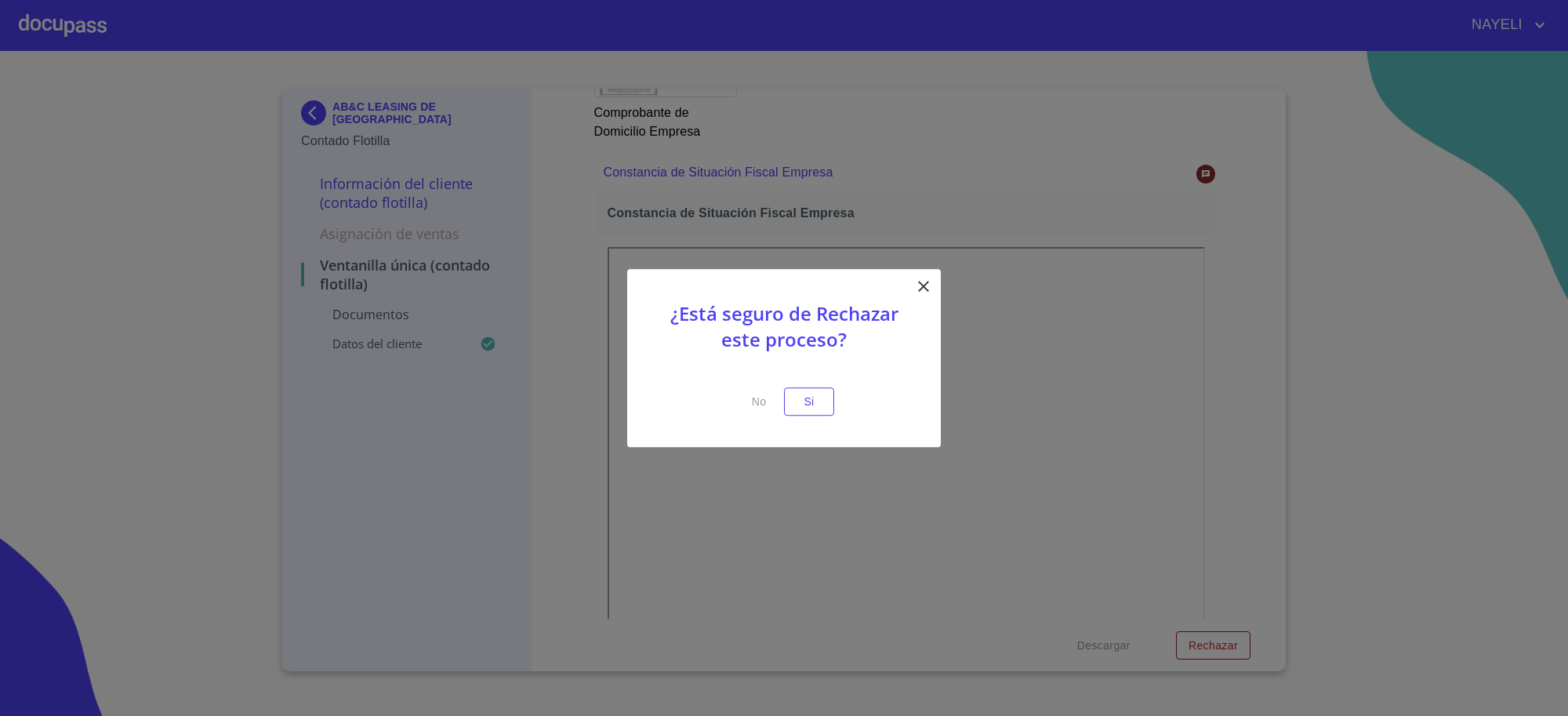
click at [929, 287] on icon at bounding box center [924, 286] width 18 height 18
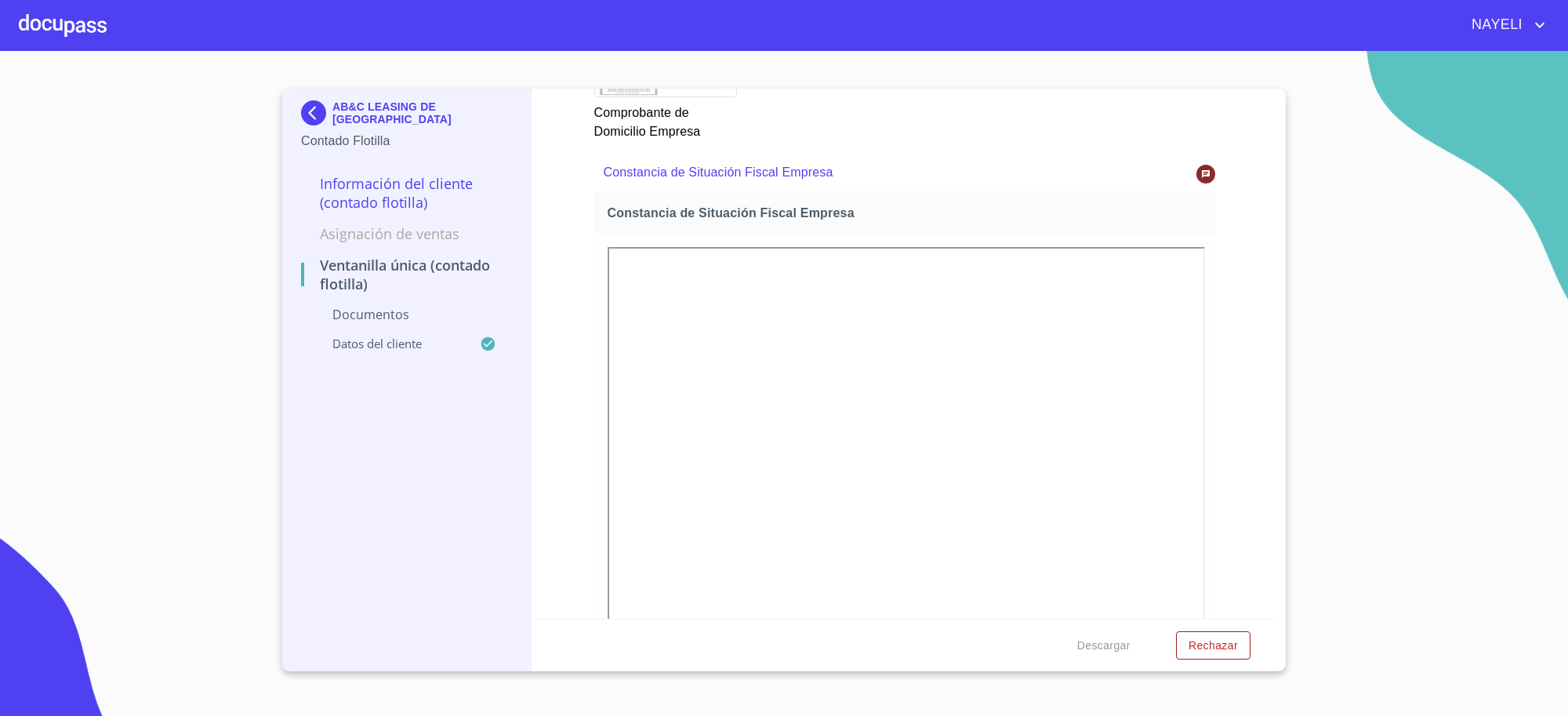
click at [330, 112] on img at bounding box center [317, 112] width 31 height 25
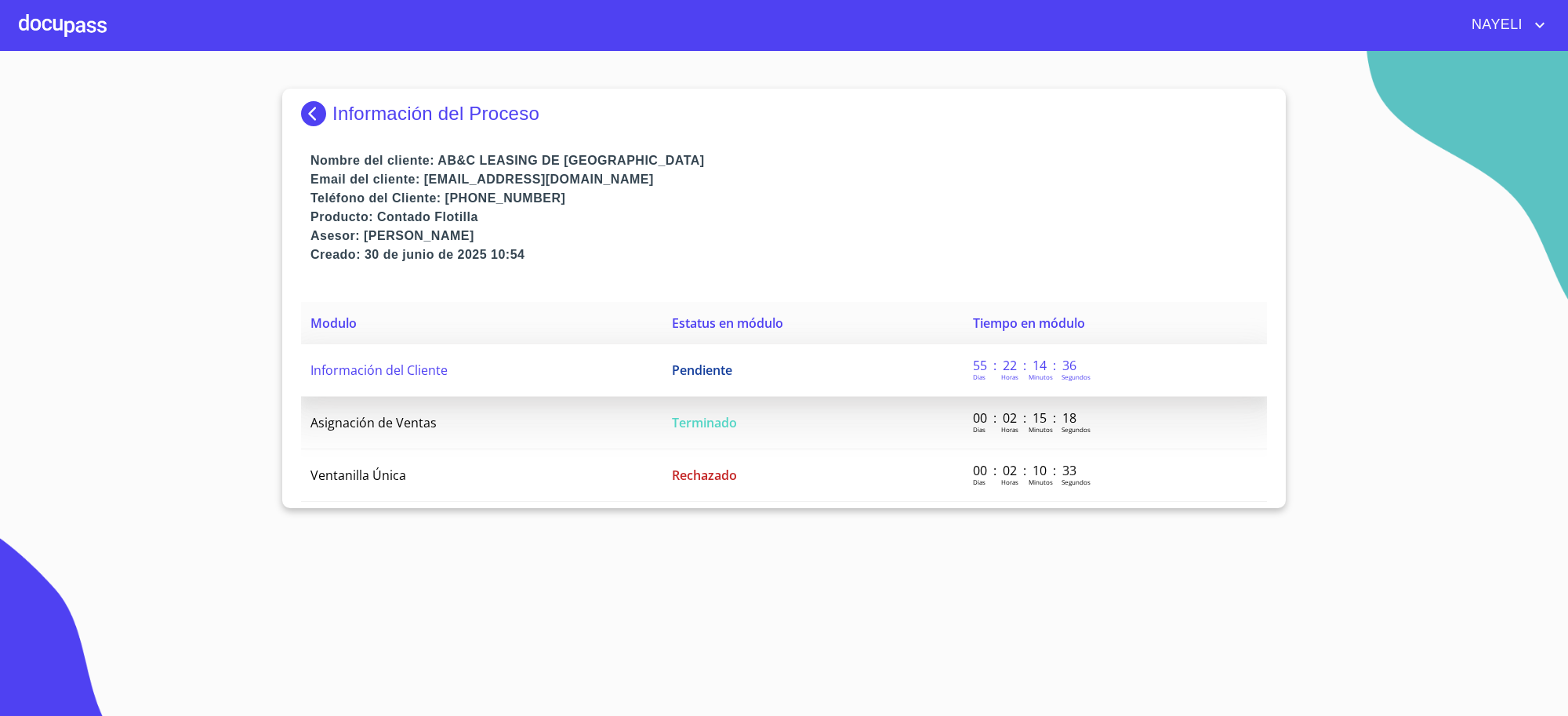
click at [672, 374] on span "Pendiente" at bounding box center [702, 369] width 61 height 17
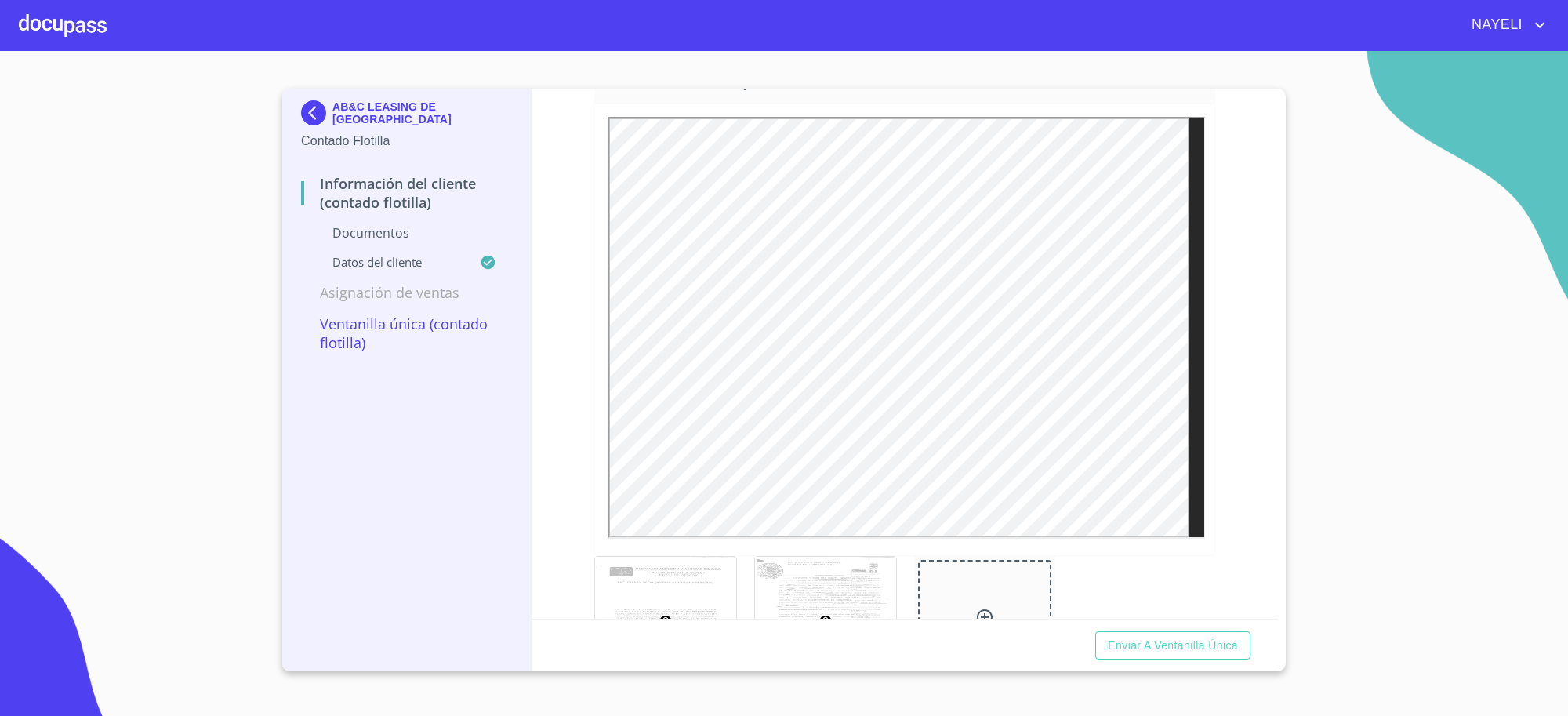
click at [824, 589] on div at bounding box center [826, 619] width 142 height 126
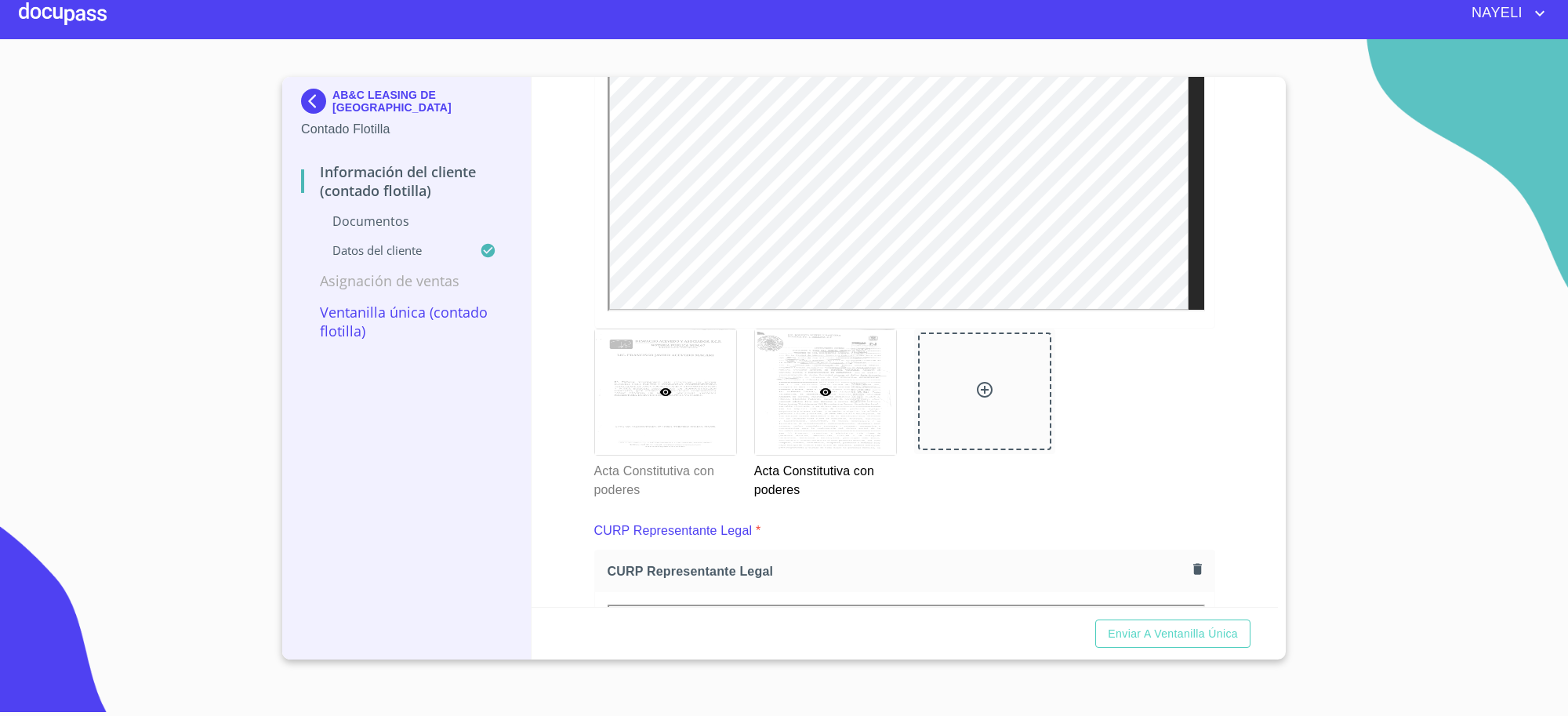
click at [633, 381] on div at bounding box center [666, 392] width 142 height 126
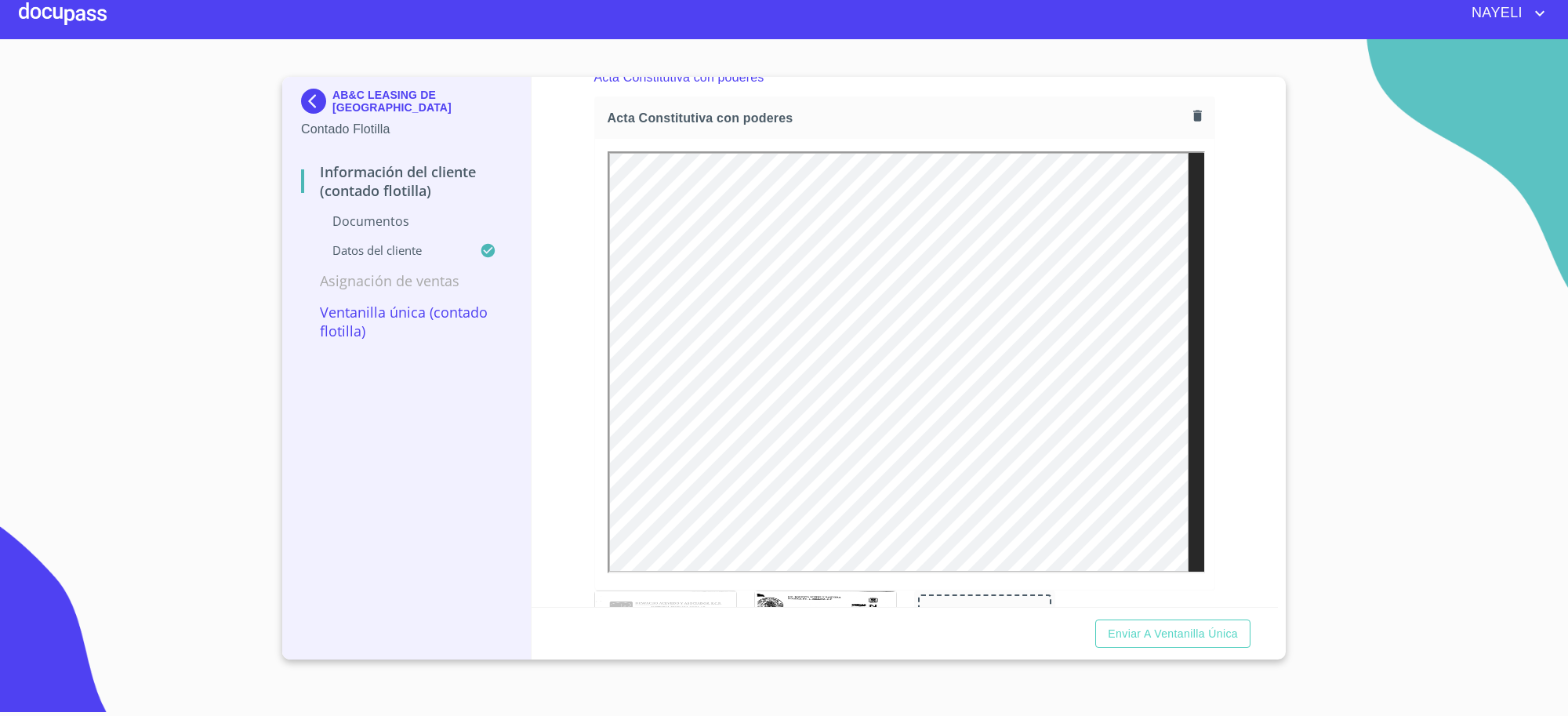
click at [0, 168] on section "AB&C LEASING DE MEXICO Contado Flotilla Información del Cliente (Contado Flotil…" at bounding box center [784, 371] width 1568 height 665
